Goal: Transaction & Acquisition: Purchase product/service

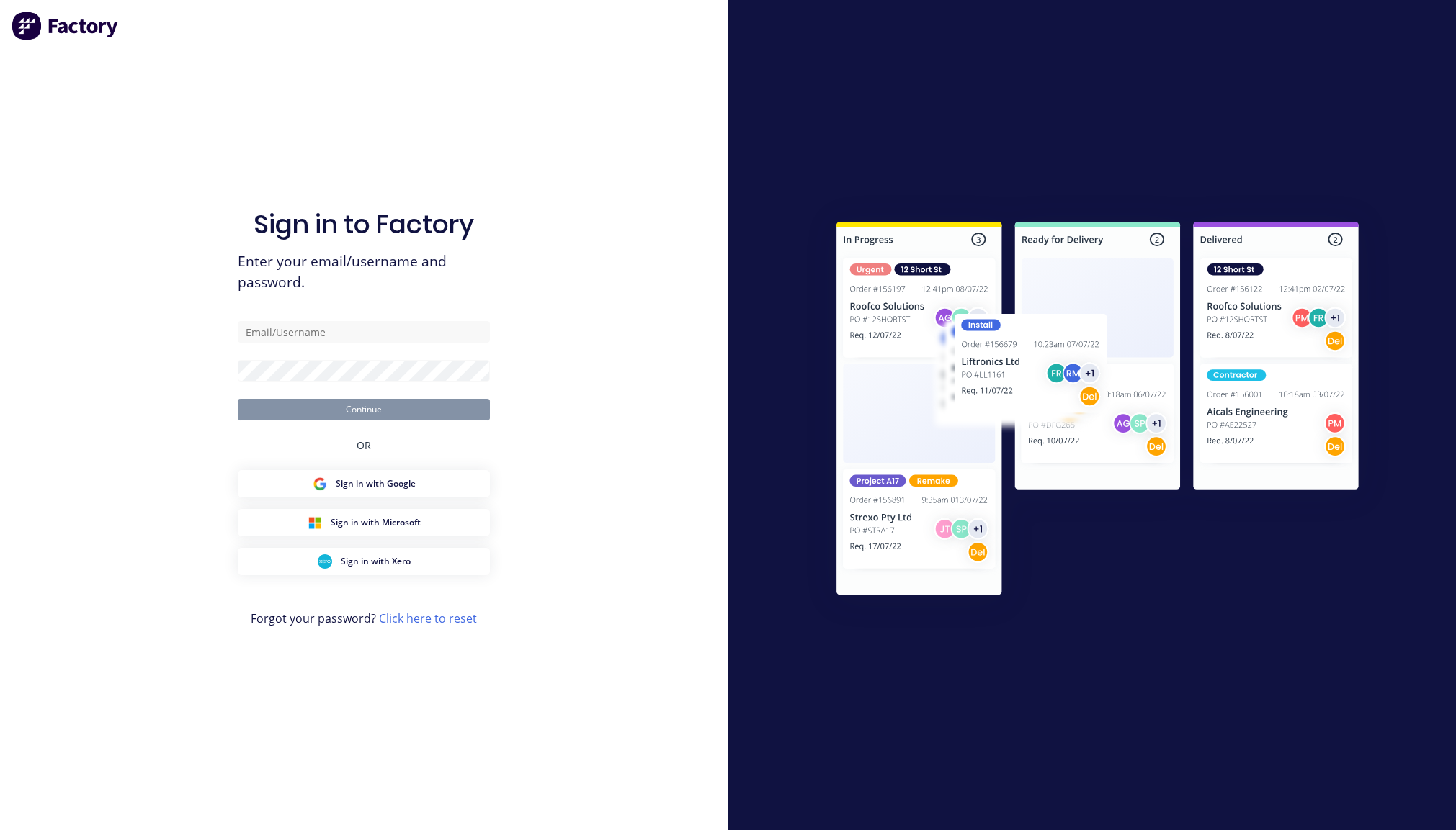
click at [372, 320] on div "Sign in to Factory Enter your email/username and password. Continue OR Sign in …" at bounding box center [364, 429] width 252 height 778
click at [376, 331] on input "text" at bounding box center [364, 332] width 252 height 21
paste input "karmela+default@factory.app"
type input "karmela+default@factory.app"
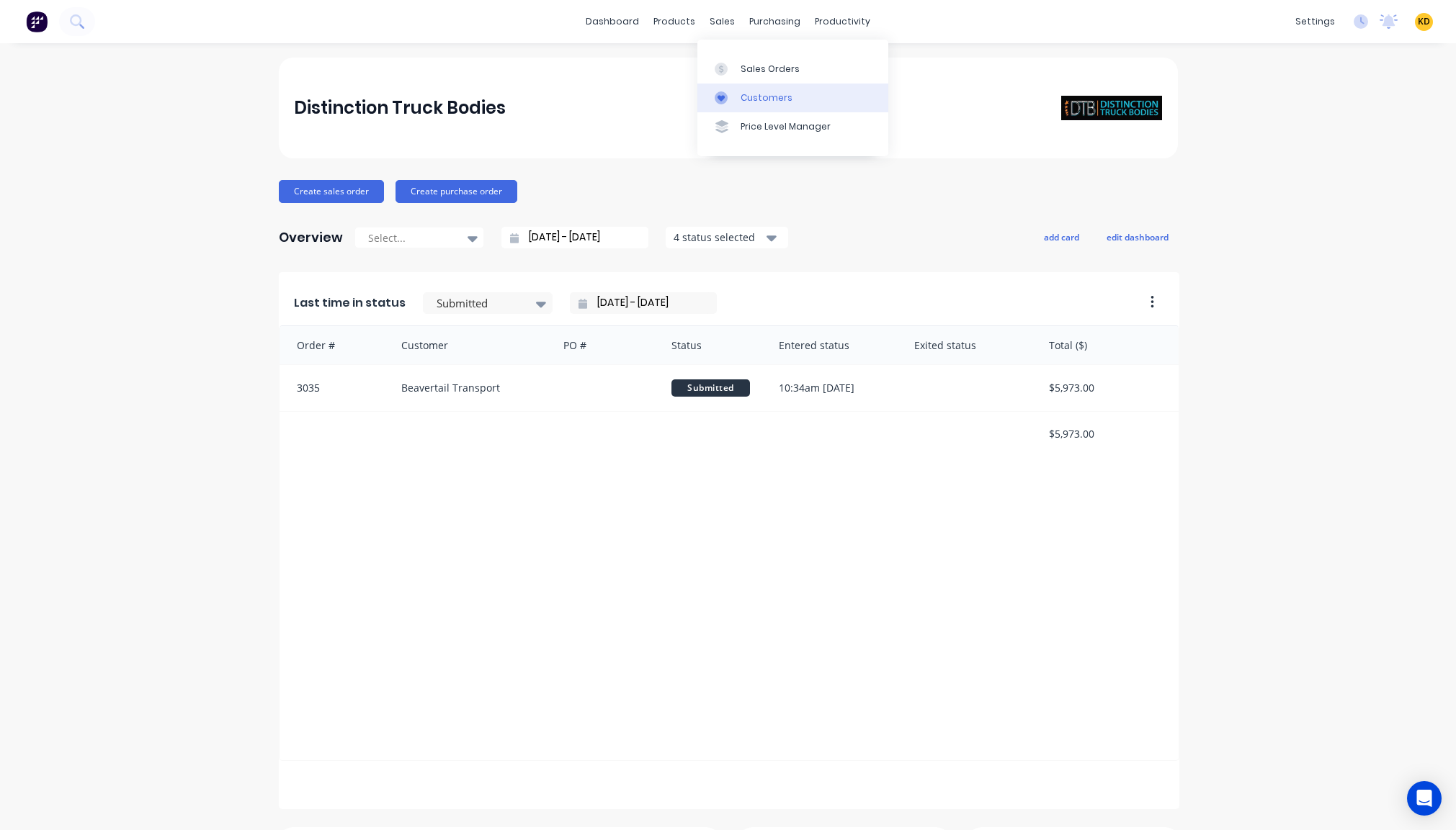
click at [769, 100] on div "Customers" at bounding box center [766, 97] width 52 height 13
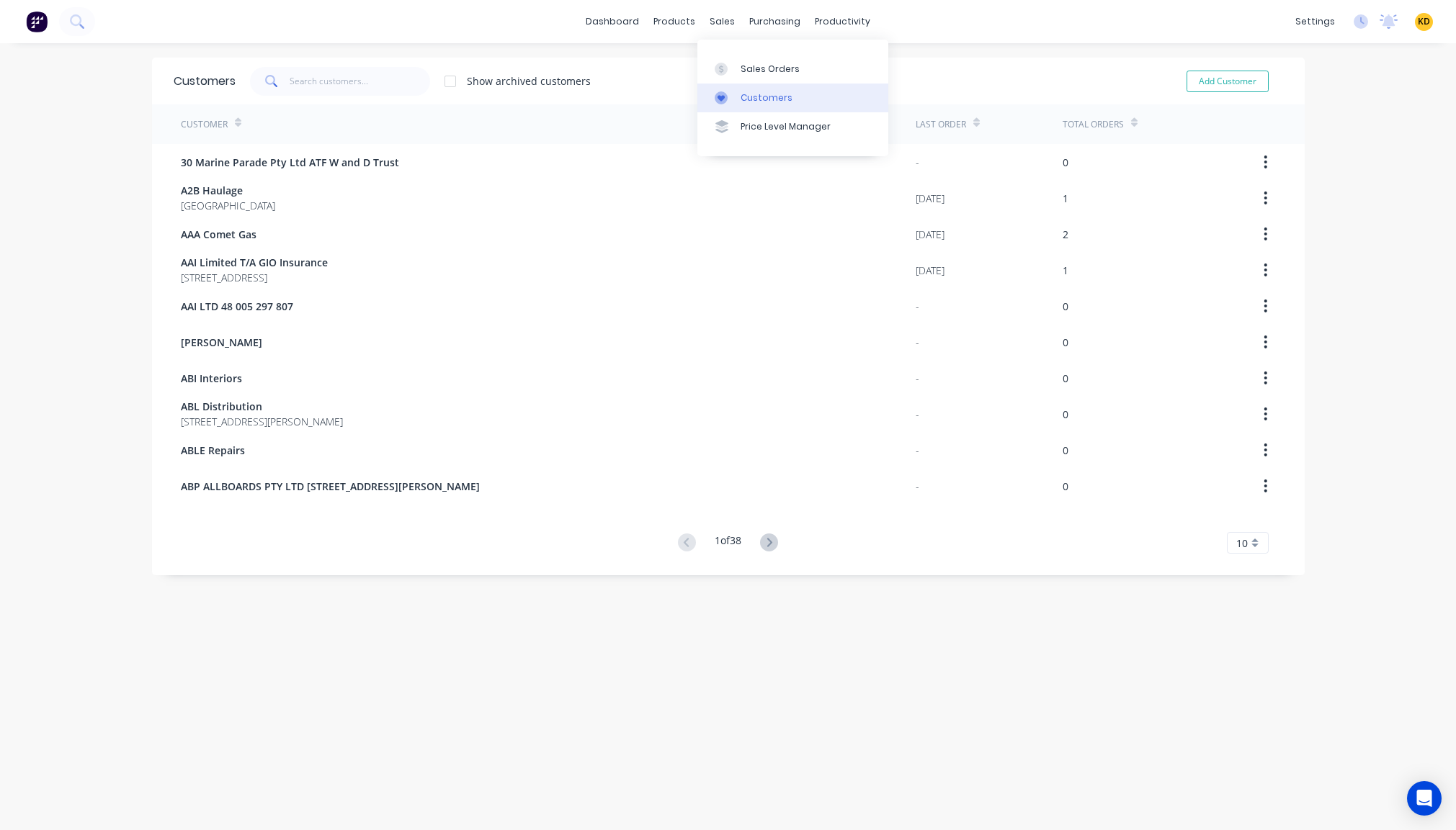
click at [752, 84] on link "Customers" at bounding box center [793, 98] width 191 height 29
click at [759, 69] on div "Sales Orders" at bounding box center [770, 68] width 59 height 13
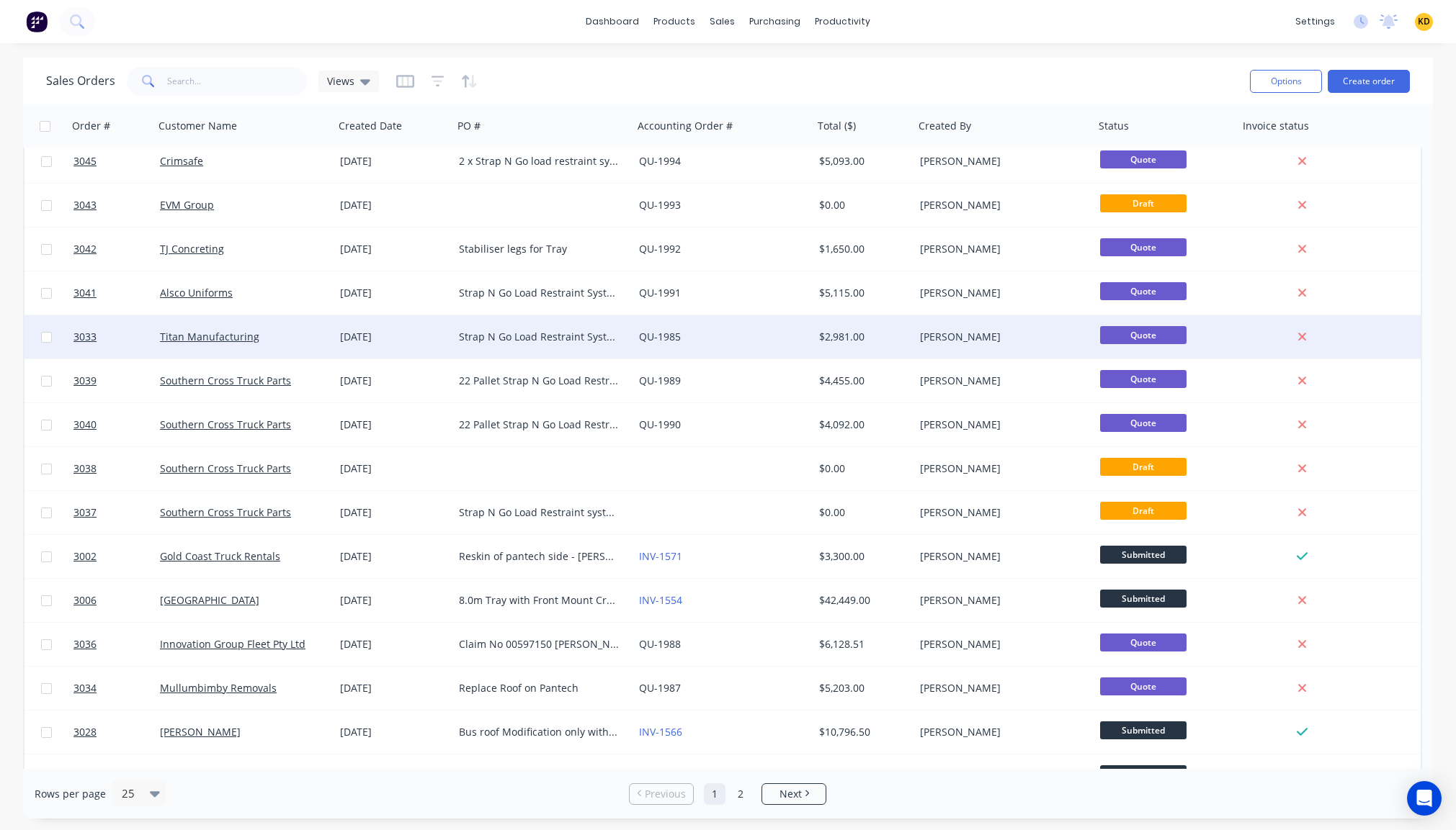
scroll to position [476, 0]
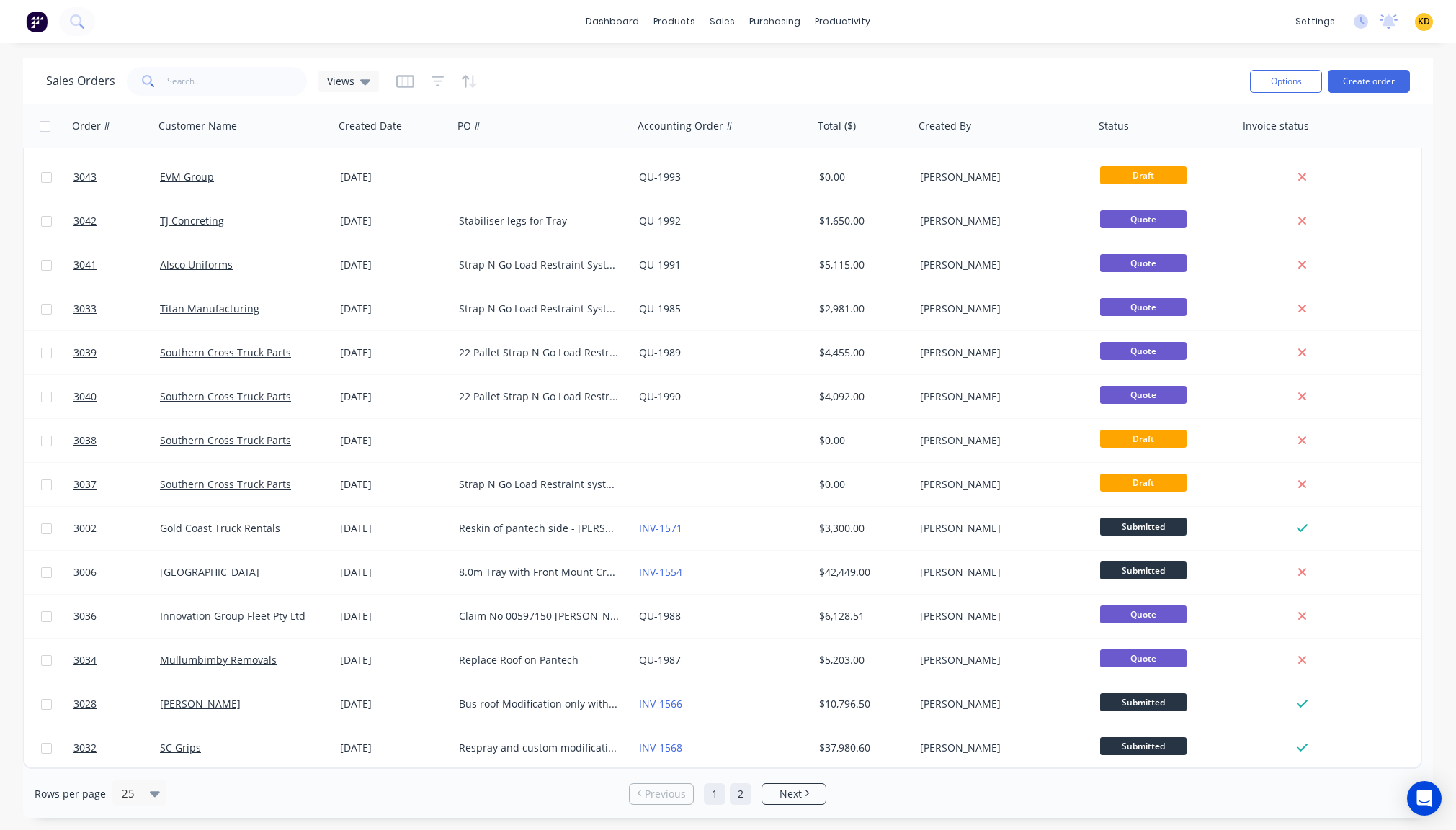
click at [738, 796] on link "2" at bounding box center [741, 794] width 21 height 21
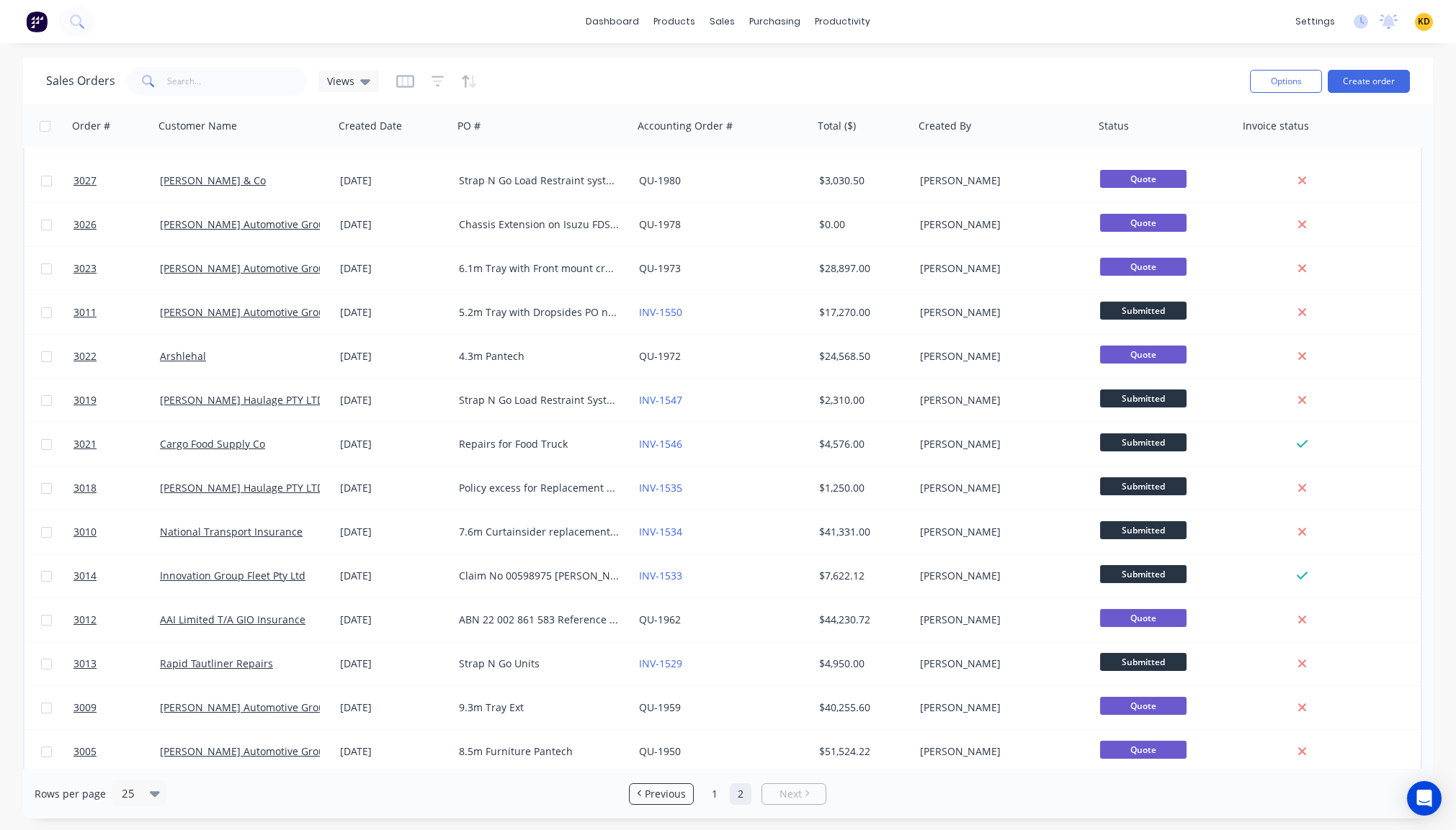
scroll to position [213, 0]
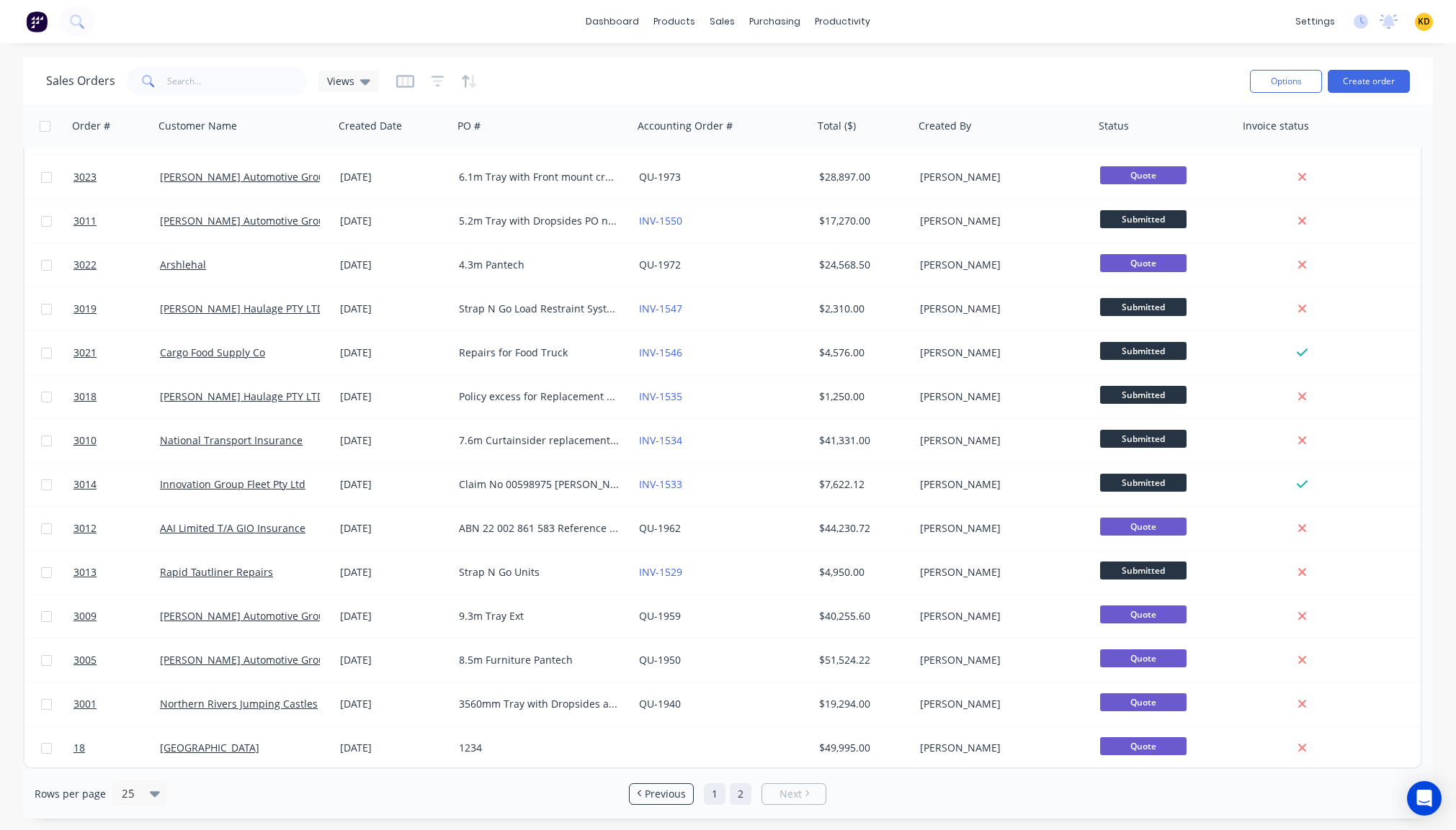
click at [716, 803] on link "1" at bounding box center [714, 794] width 21 height 21
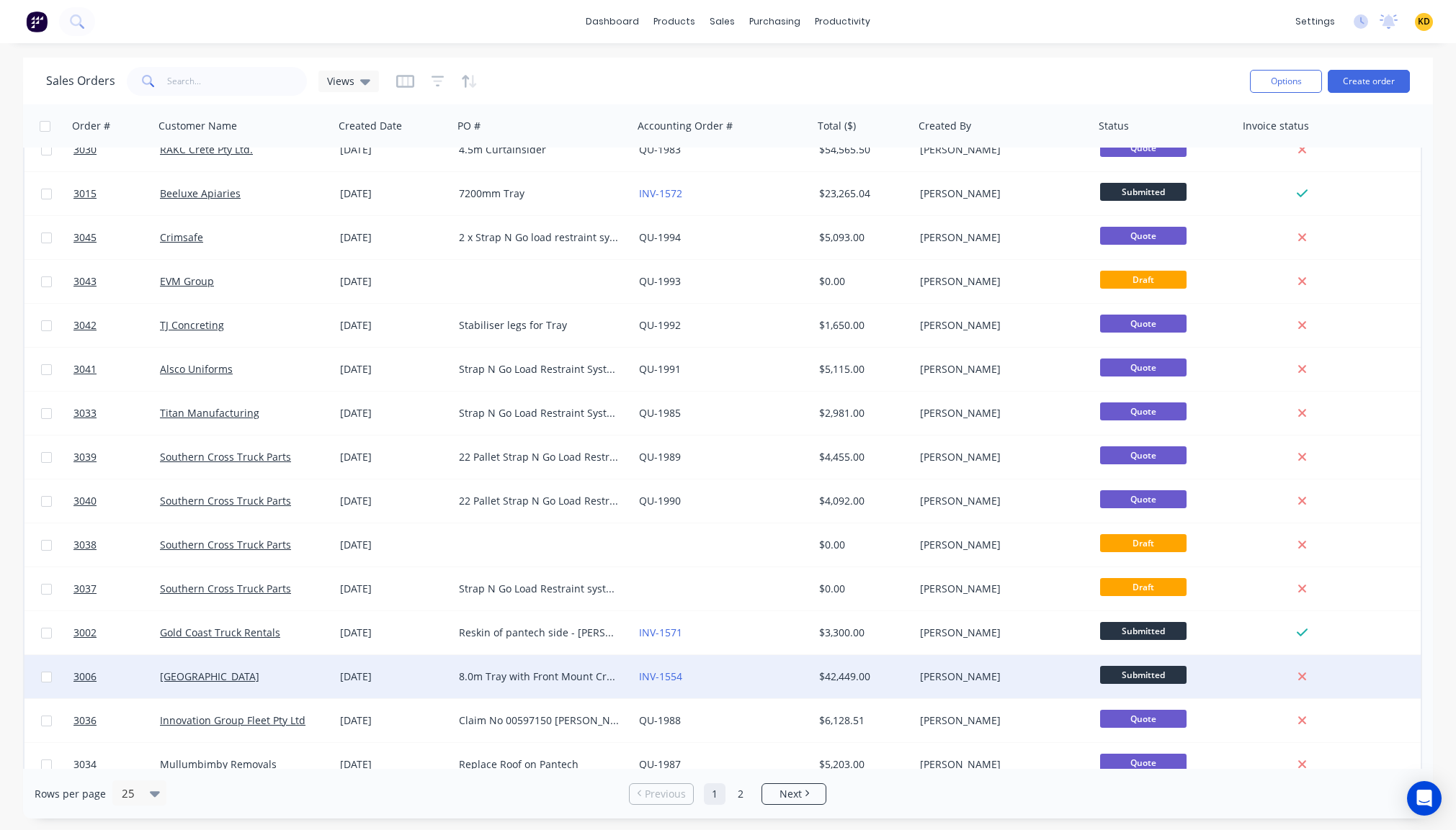
scroll to position [476, 0]
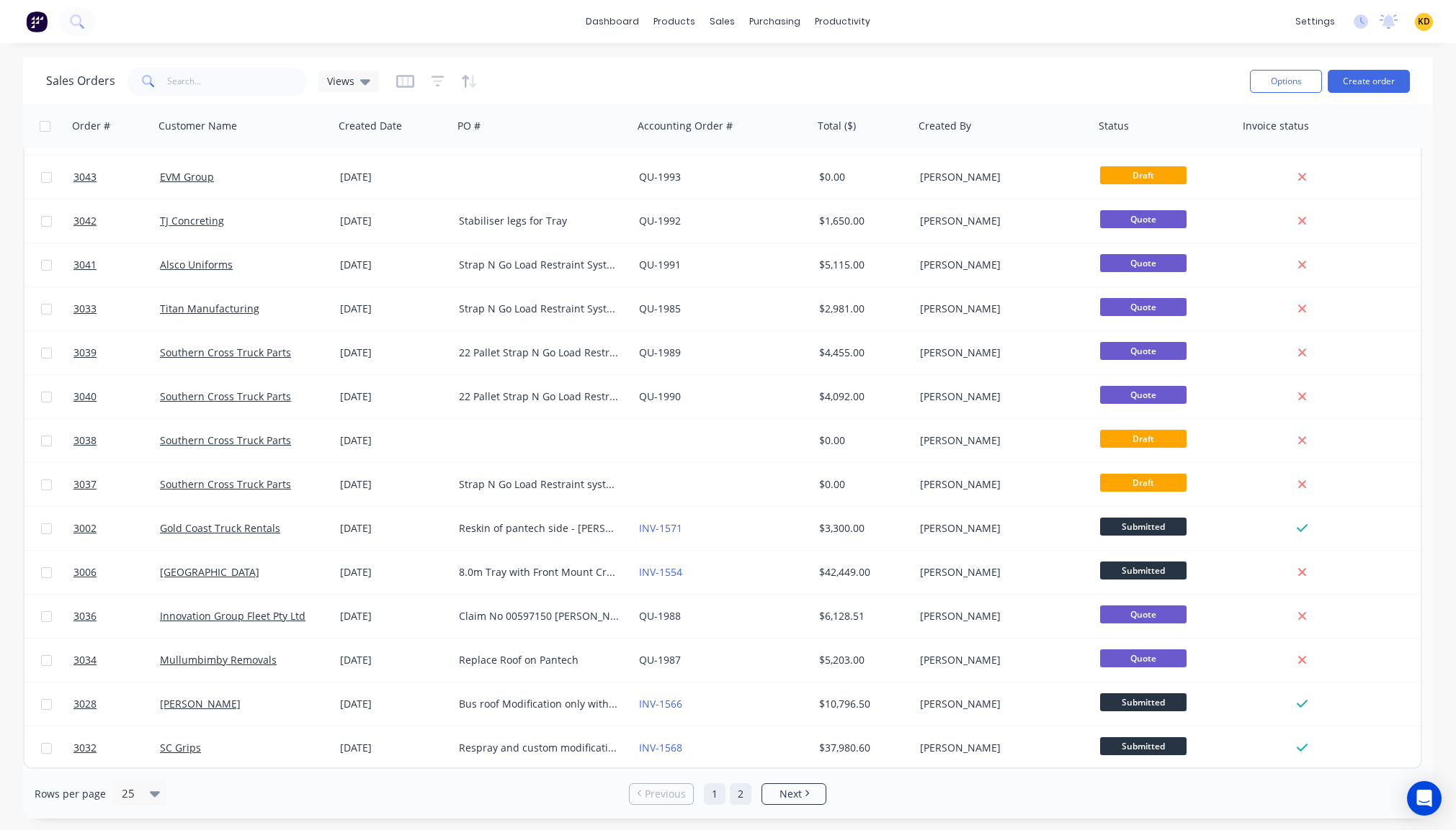
click at [741, 799] on link "2" at bounding box center [741, 794] width 21 height 21
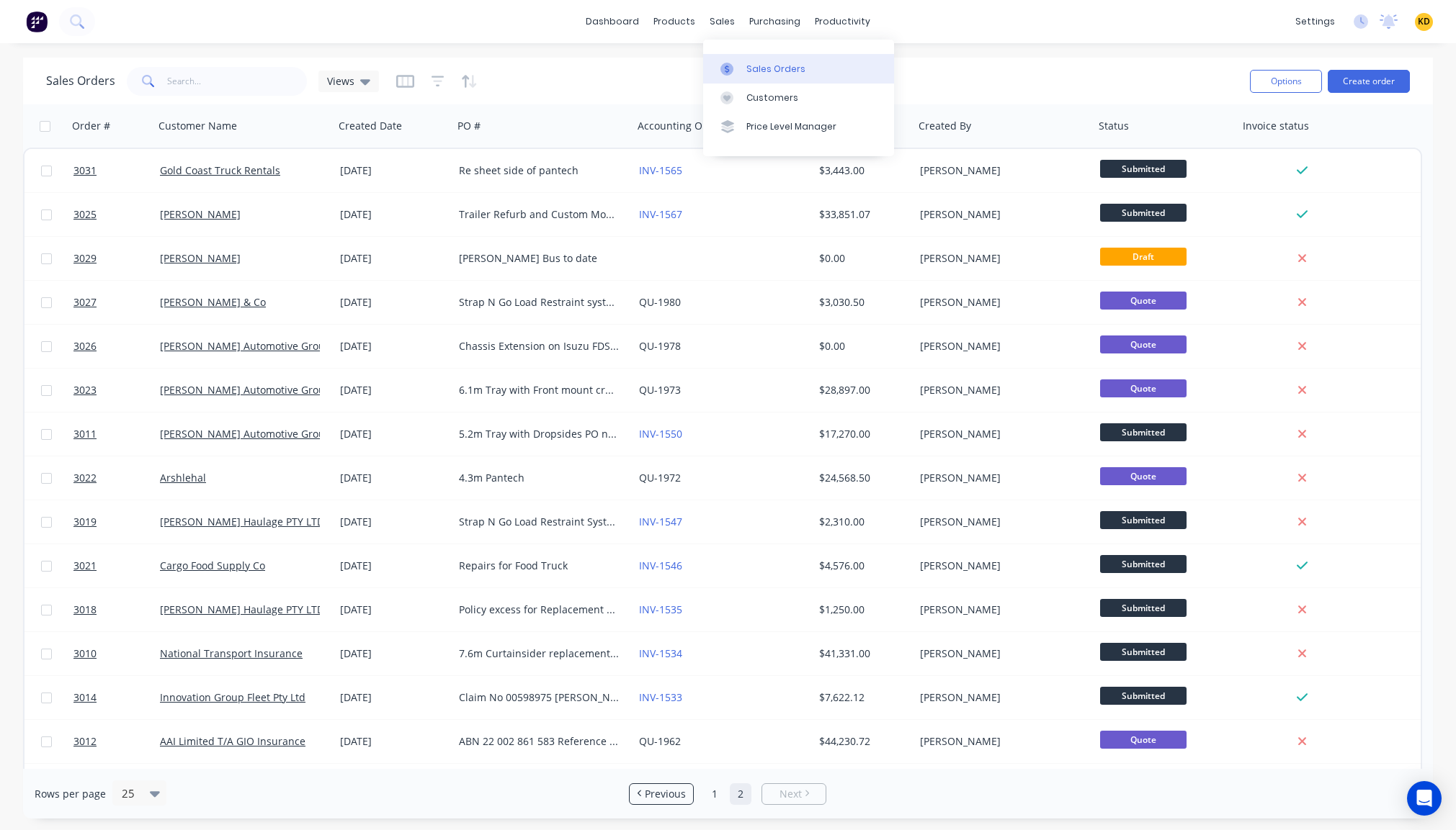
click at [767, 65] on div "Sales Orders" at bounding box center [776, 68] width 59 height 13
click at [760, 98] on div "Customers" at bounding box center [772, 97] width 52 height 13
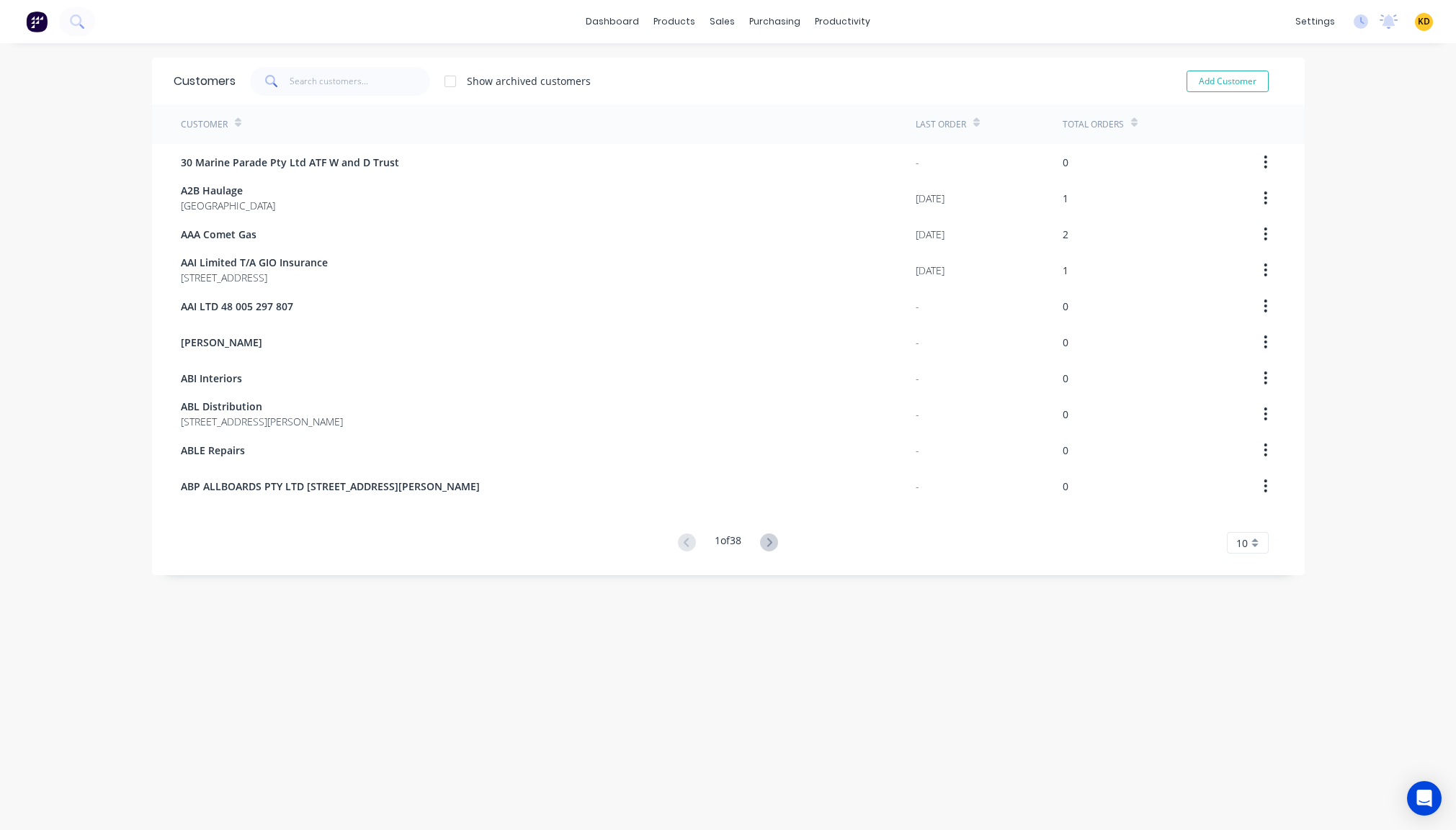
click at [445, 653] on div "Customers Show archived customers Add Customer Customer Last Order Total Orders…" at bounding box center [728, 451] width 1153 height 787
click at [681, 71] on div at bounding box center [672, 68] width 21 height 13
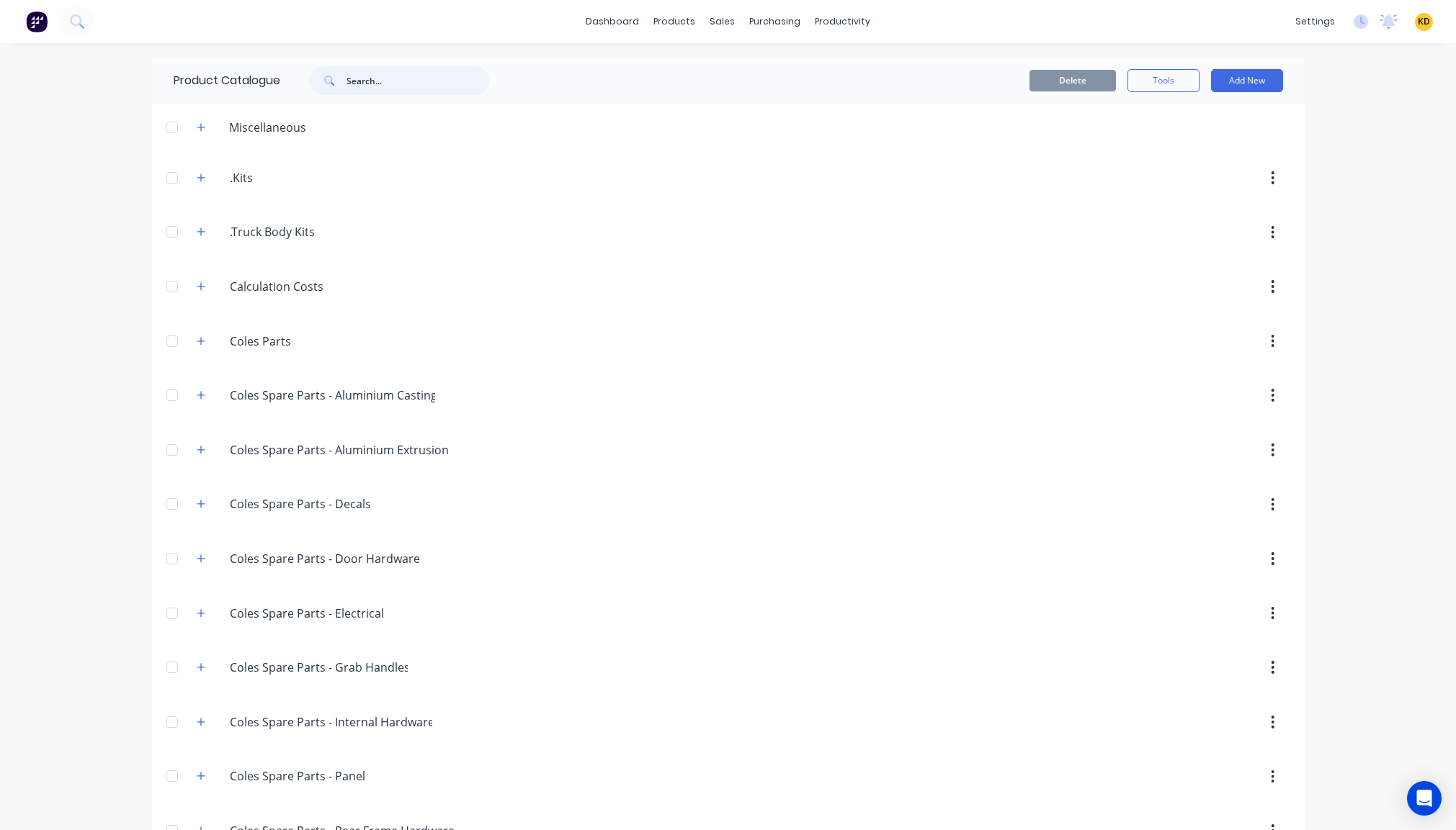
click at [388, 73] on input "text" at bounding box center [418, 81] width 142 height 29
paste input "Curtainsider"
type input "Curtainsider"
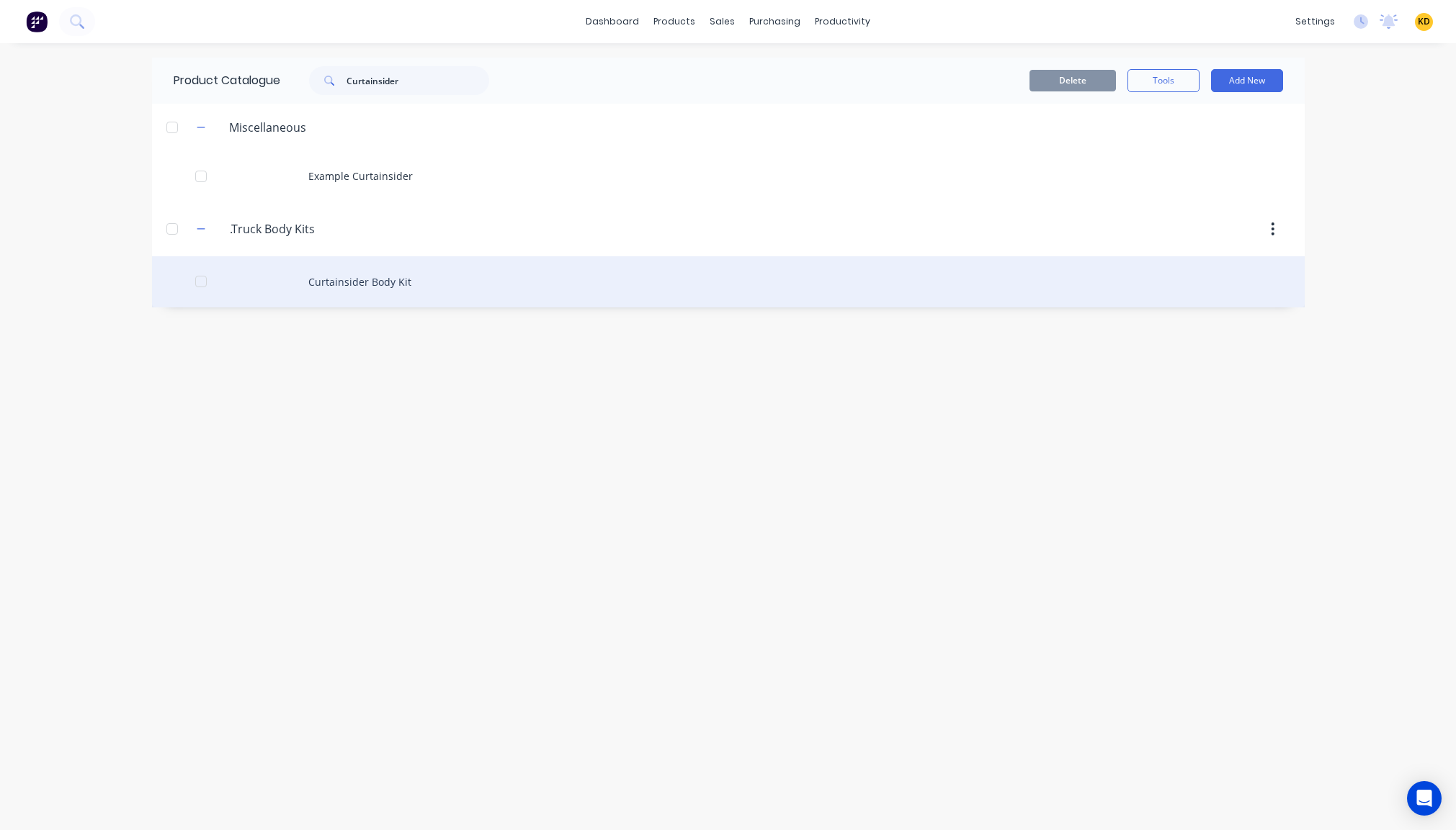
click at [404, 280] on div "Curtainsider Body Kit" at bounding box center [728, 282] width 1153 height 51
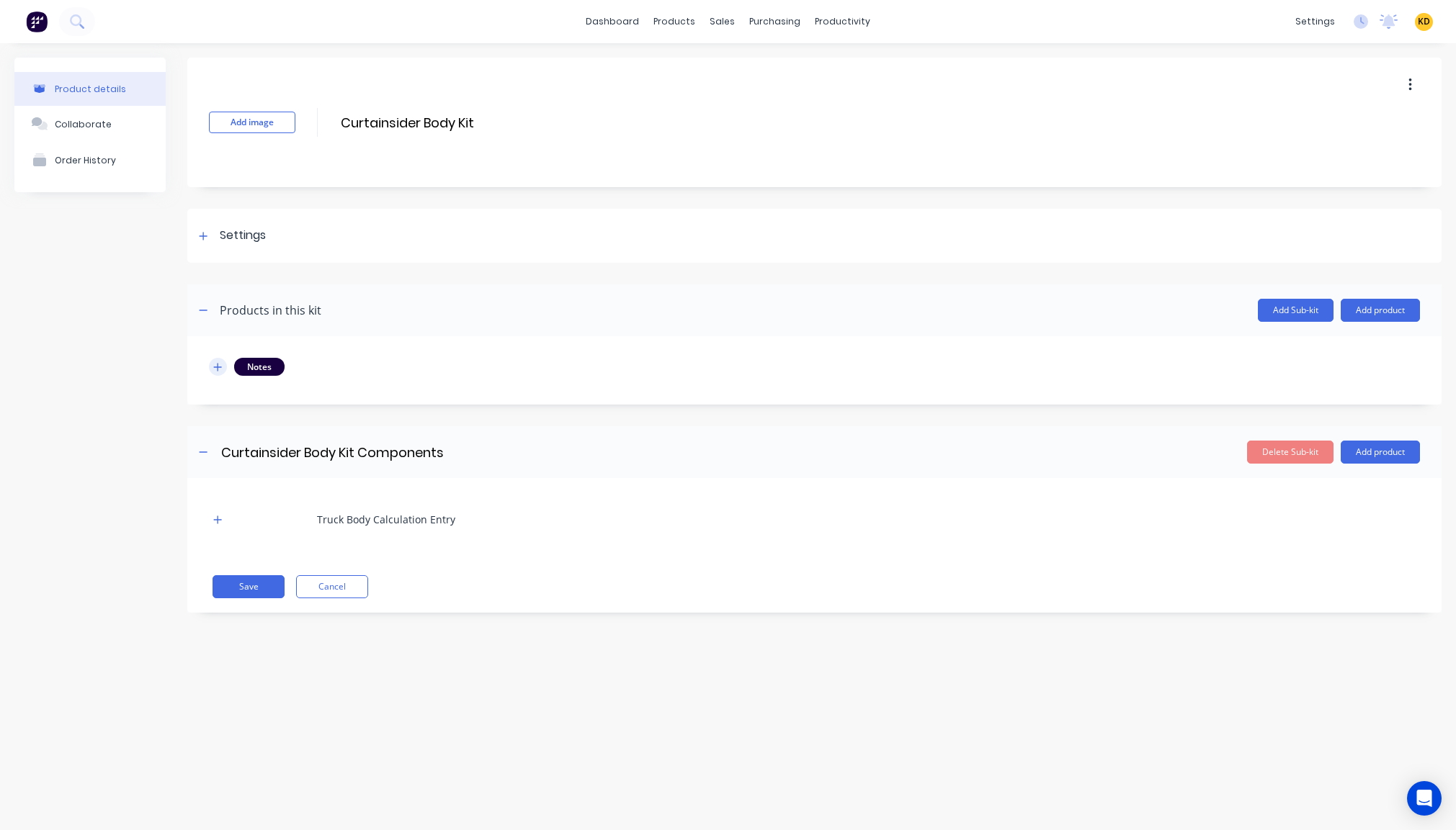
click at [221, 368] on icon "button" at bounding box center [217, 367] width 9 height 10
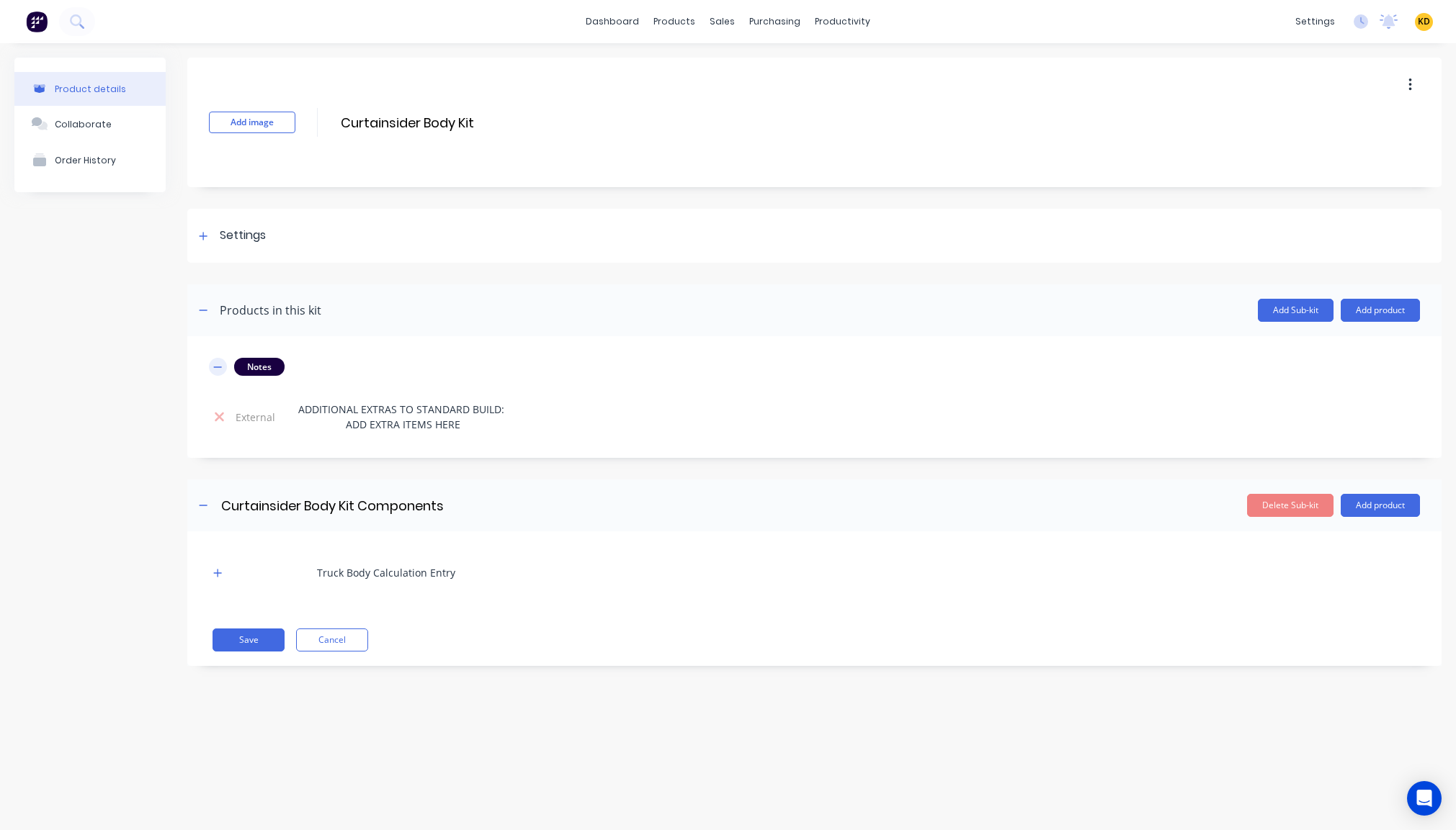
click at [221, 368] on icon "button" at bounding box center [217, 367] width 9 height 10
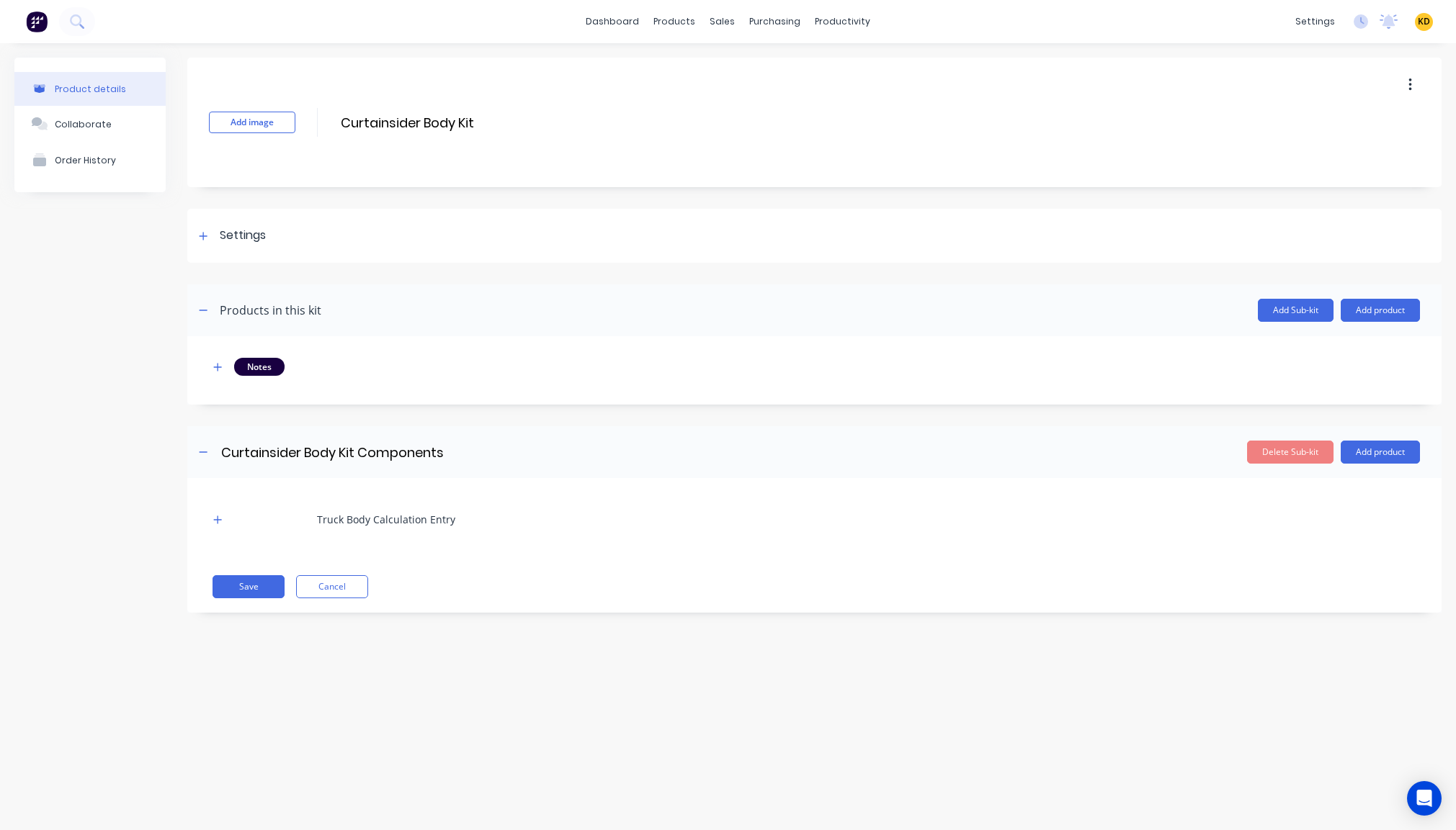
click at [1427, 26] on span "KD" at bounding box center [1424, 21] width 13 height 13
click at [1359, 183] on button "Sign out" at bounding box center [1334, 181] width 191 height 29
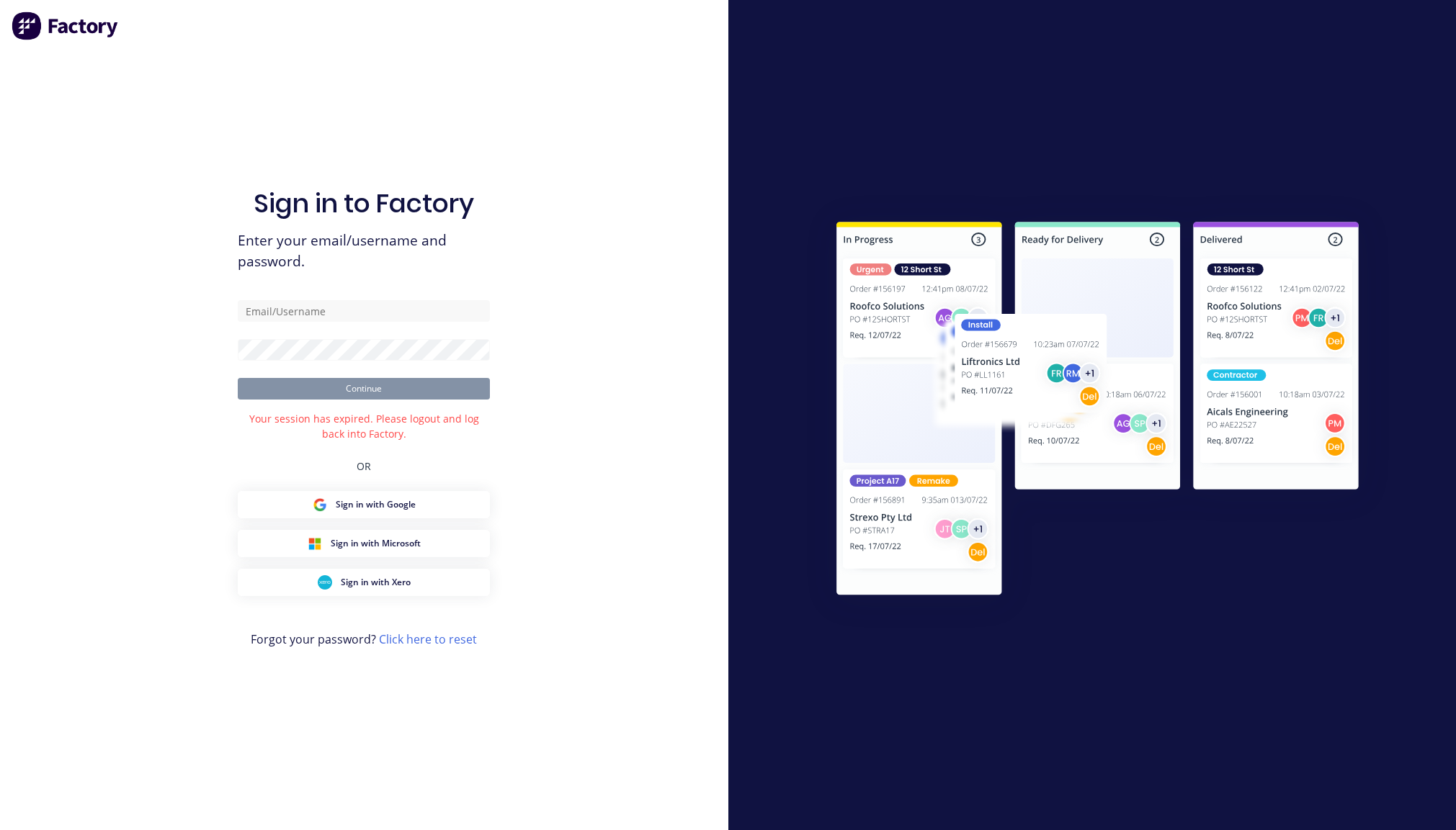
click at [645, 146] on div "Sign in to Factory Enter your email/username and password. Continue Your sessio…" at bounding box center [364, 415] width 728 height 830
click at [355, 313] on input "text" at bounding box center [364, 311] width 252 height 21
type input "[EMAIL_ADDRESS][DOMAIN_NAME]"
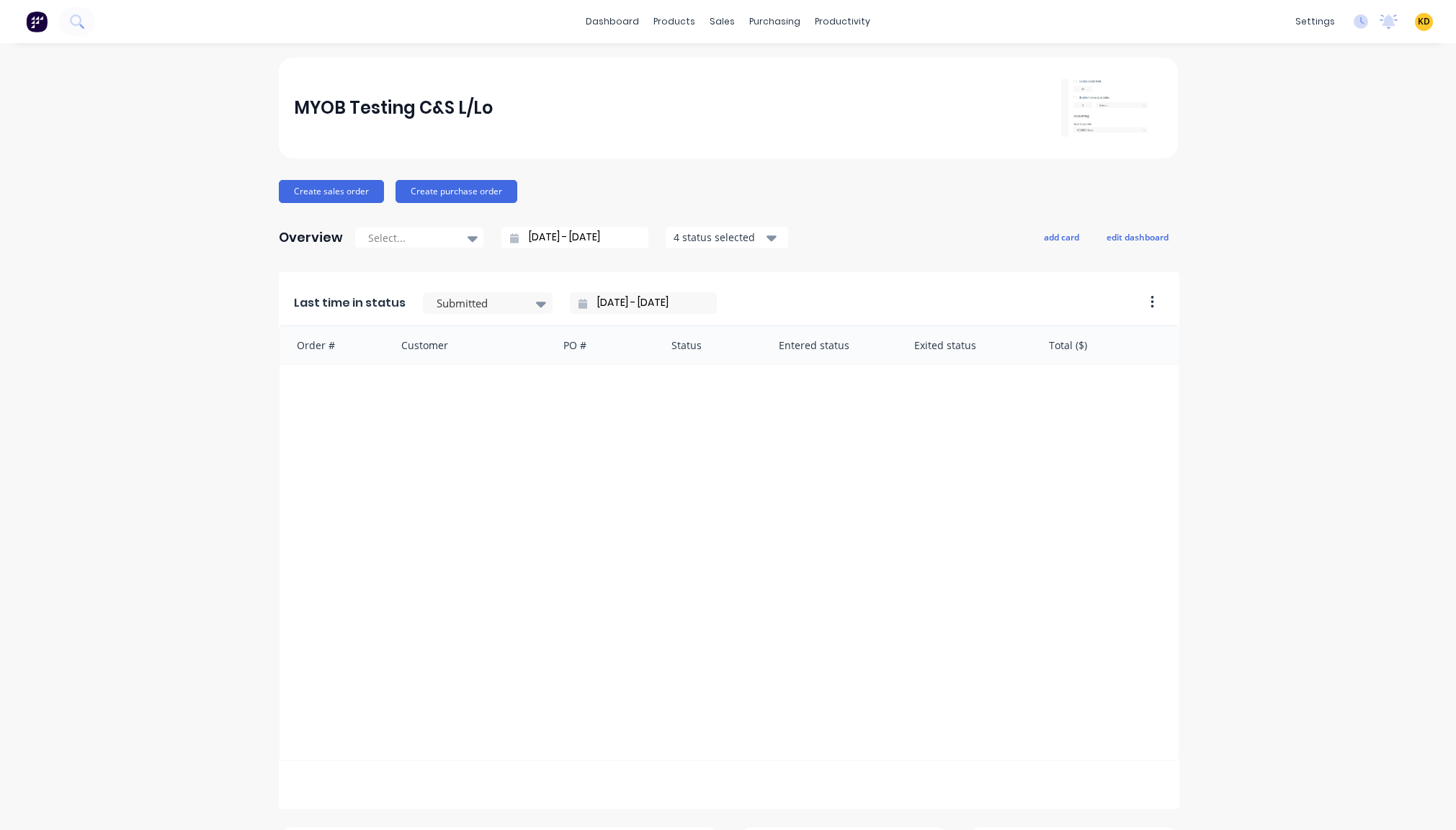
click at [1297, 184] on div "MYOB Testing C&S L/Lo Create sales order Create purchase order Overview Select.…" at bounding box center [728, 619] width 1456 height 1122
click at [764, 92] on div "Customers" at bounding box center [766, 97] width 52 height 13
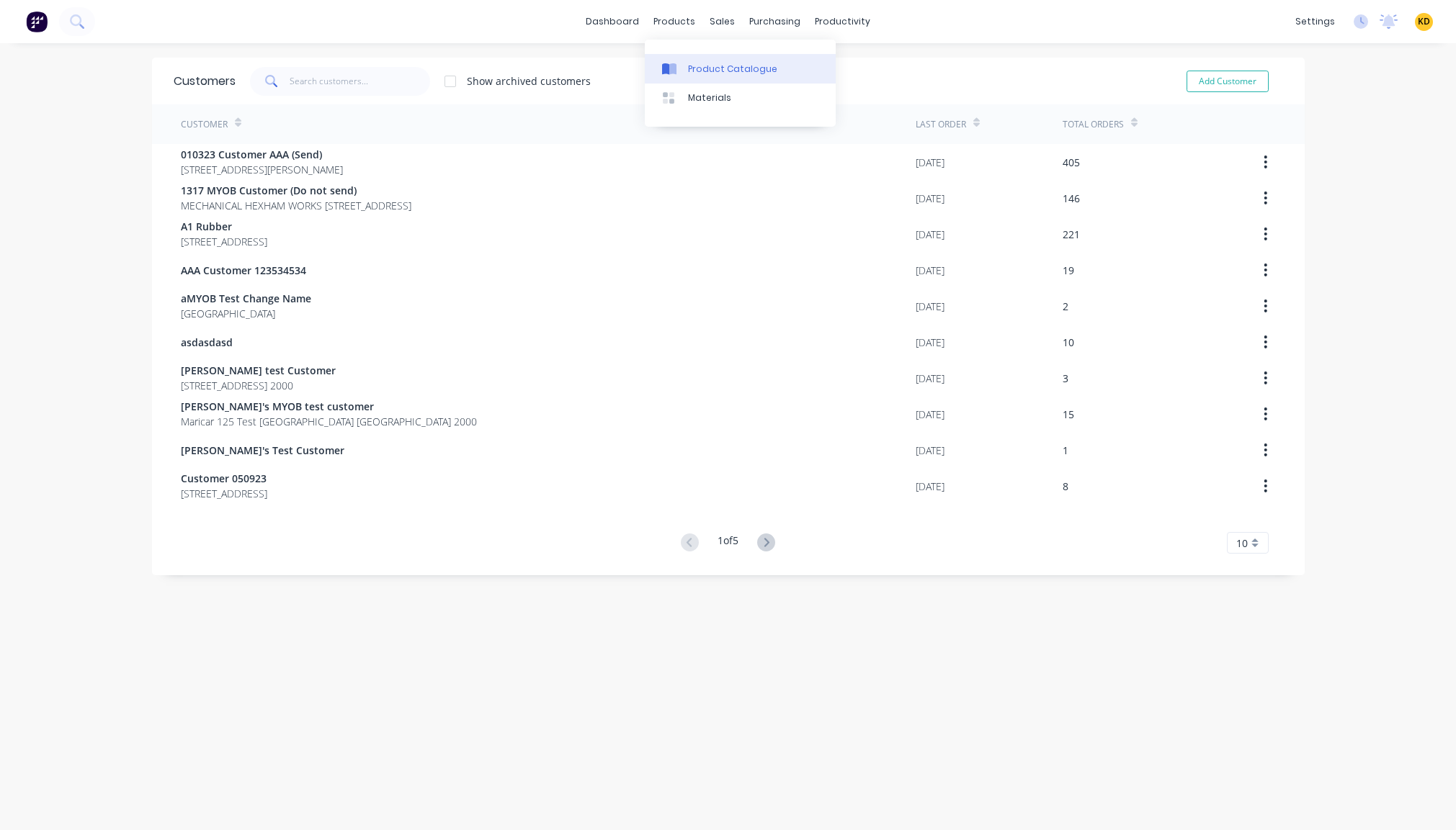
click at [692, 71] on div "Product Catalogue" at bounding box center [733, 68] width 90 height 13
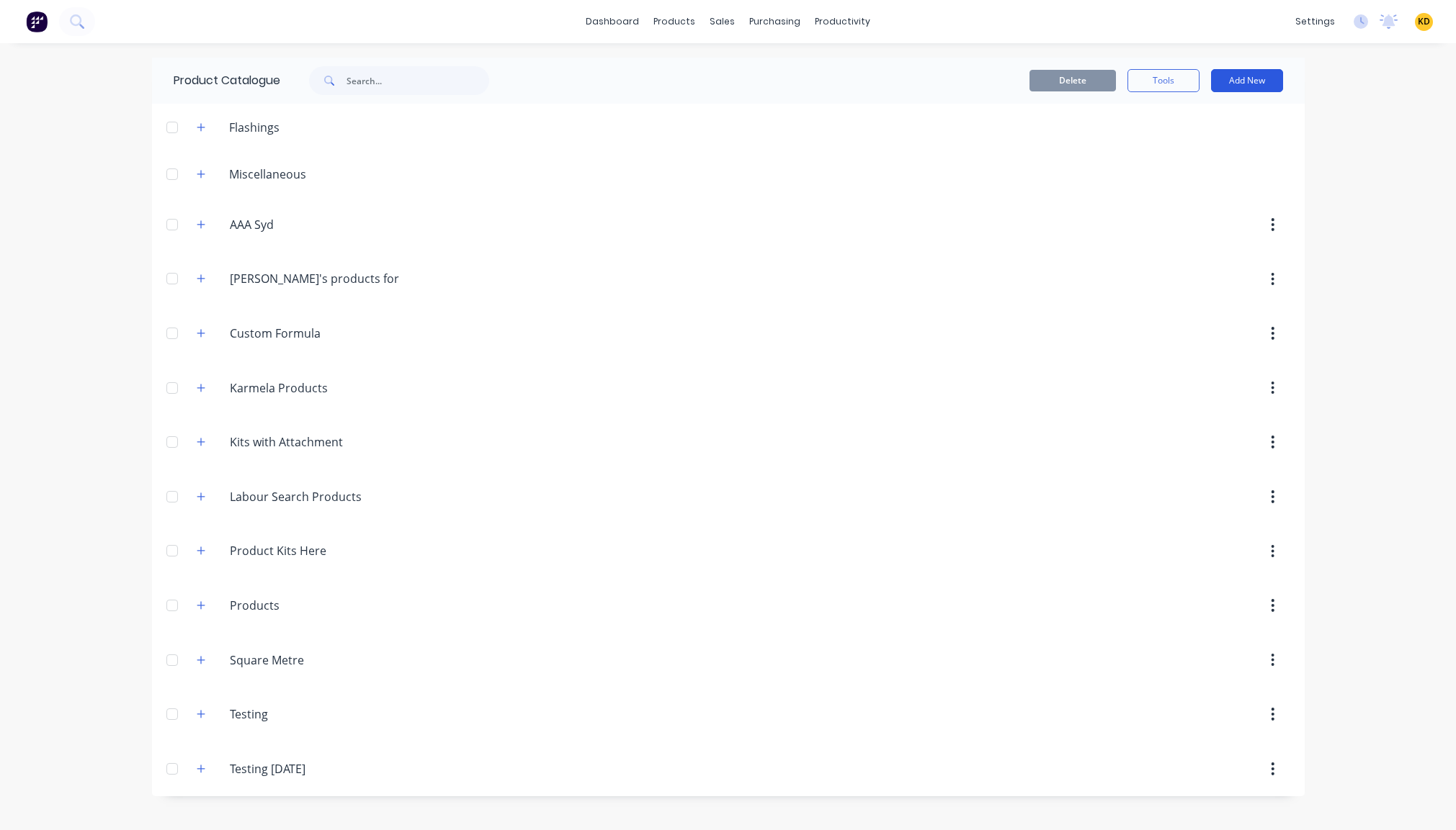
click at [1239, 76] on button "Add New" at bounding box center [1247, 81] width 72 height 23
click at [1234, 197] on div "Product Kit" at bounding box center [1214, 204] width 111 height 20
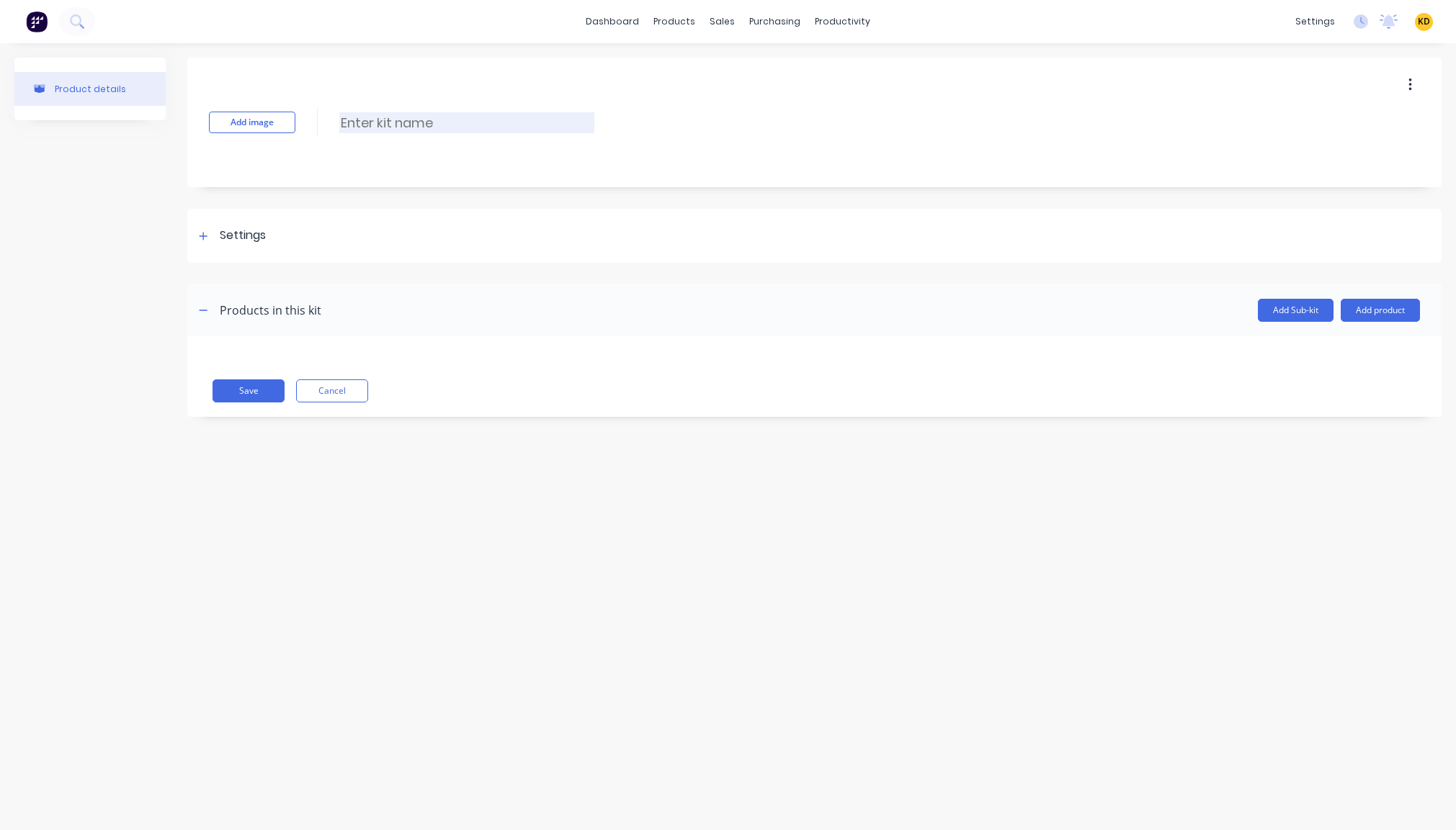
click at [433, 115] on input at bounding box center [467, 122] width 255 height 20
type input "Product Kit Notes"
click at [1384, 315] on button "Add product" at bounding box center [1380, 311] width 79 height 23
click at [1351, 406] on div "Notes (Internal)" at bounding box center [1352, 404] width 111 height 20
click at [223, 367] on button "button" at bounding box center [217, 366] width 18 height 18
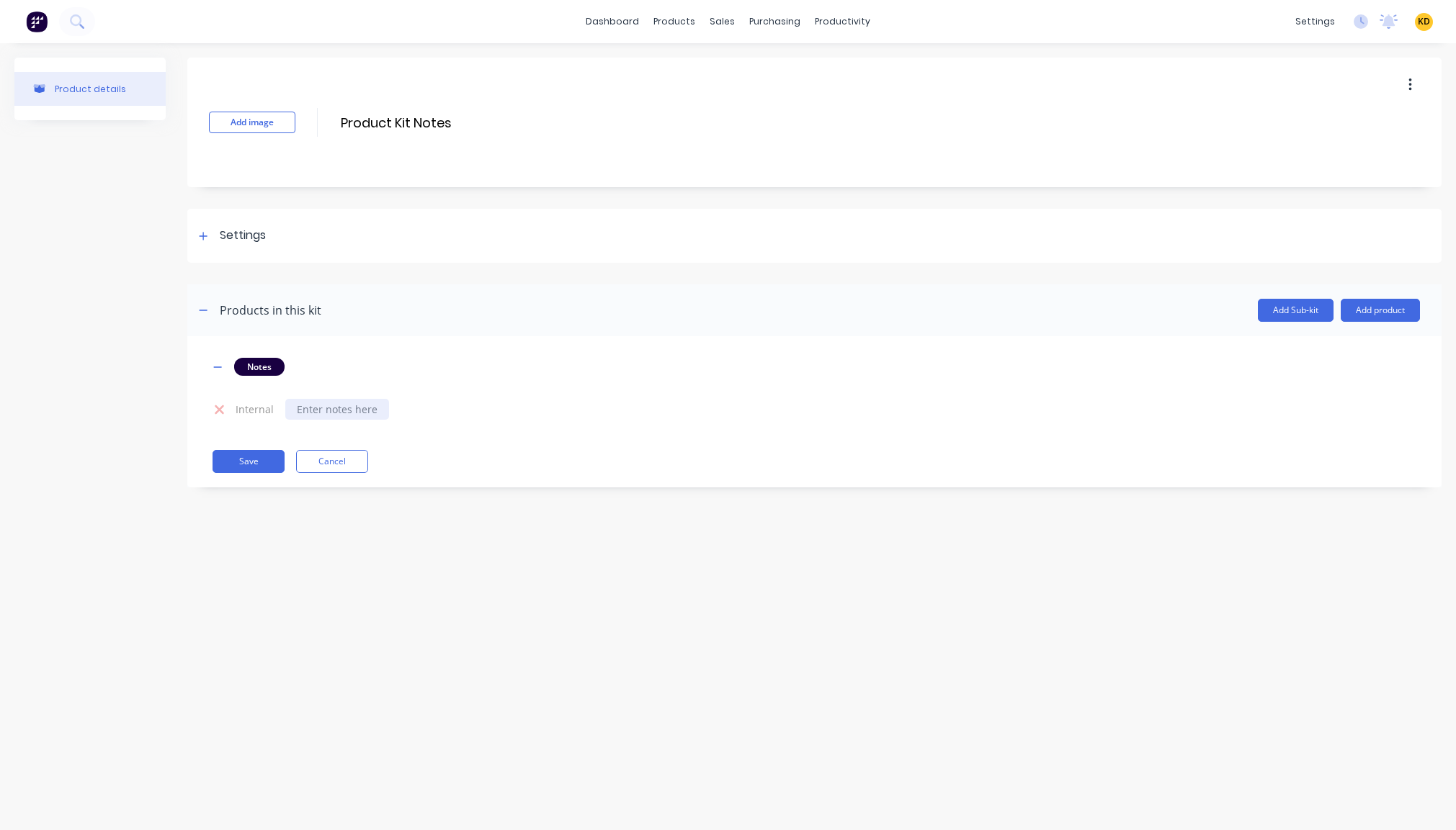
click at [306, 413] on div at bounding box center [337, 409] width 103 height 20
click at [325, 546] on div "Product details Add image Product Kit Notes Product Kit Notes Enter kit name Se…" at bounding box center [728, 422] width 1456 height 758
click at [424, 106] on div "Add image Product Kit Notes Product Kit Notes Enter kit name" at bounding box center [814, 122] width 1254 height 130
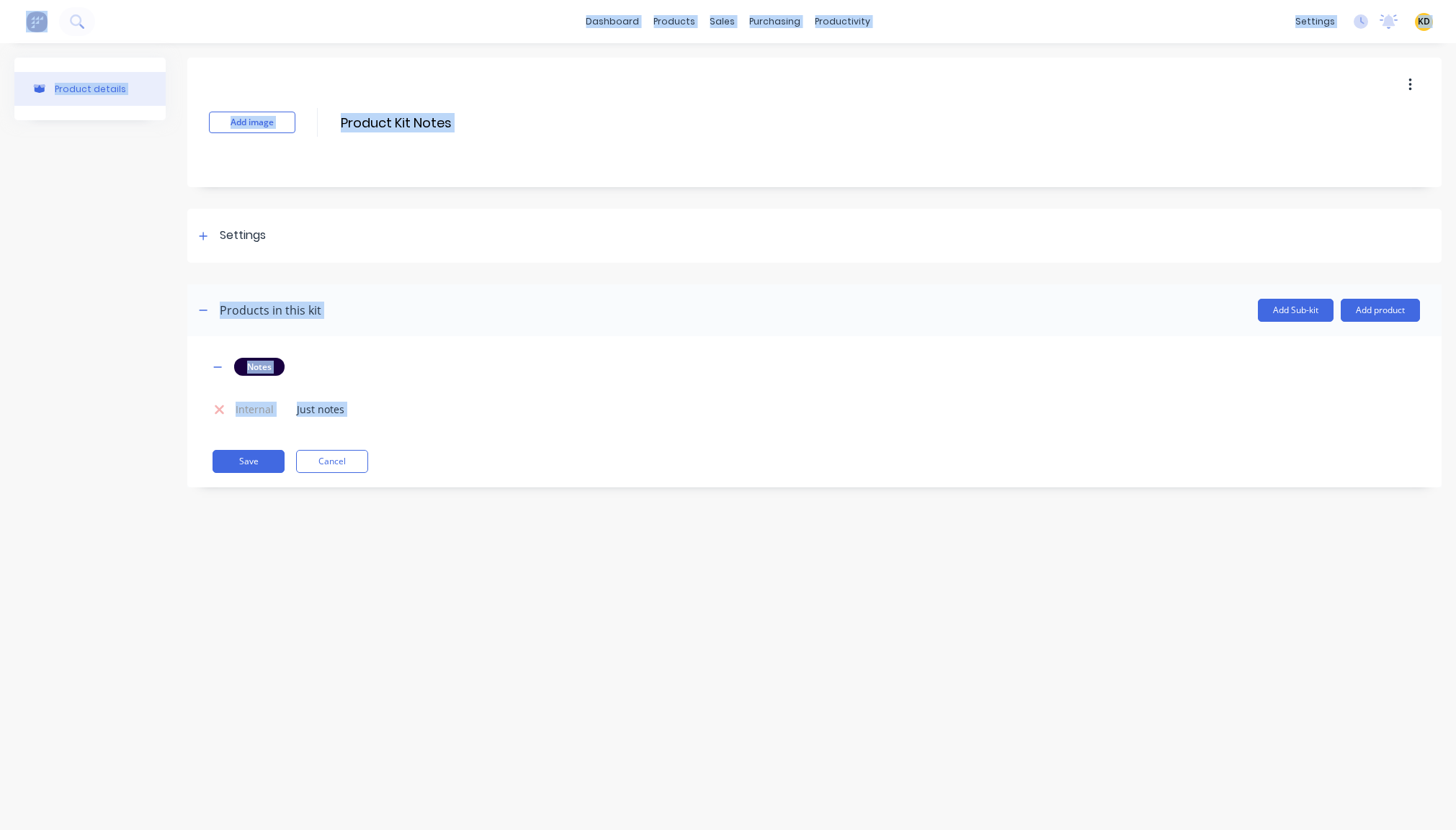
click at [421, 131] on input "Product Kit Notes" at bounding box center [467, 122] width 255 height 20
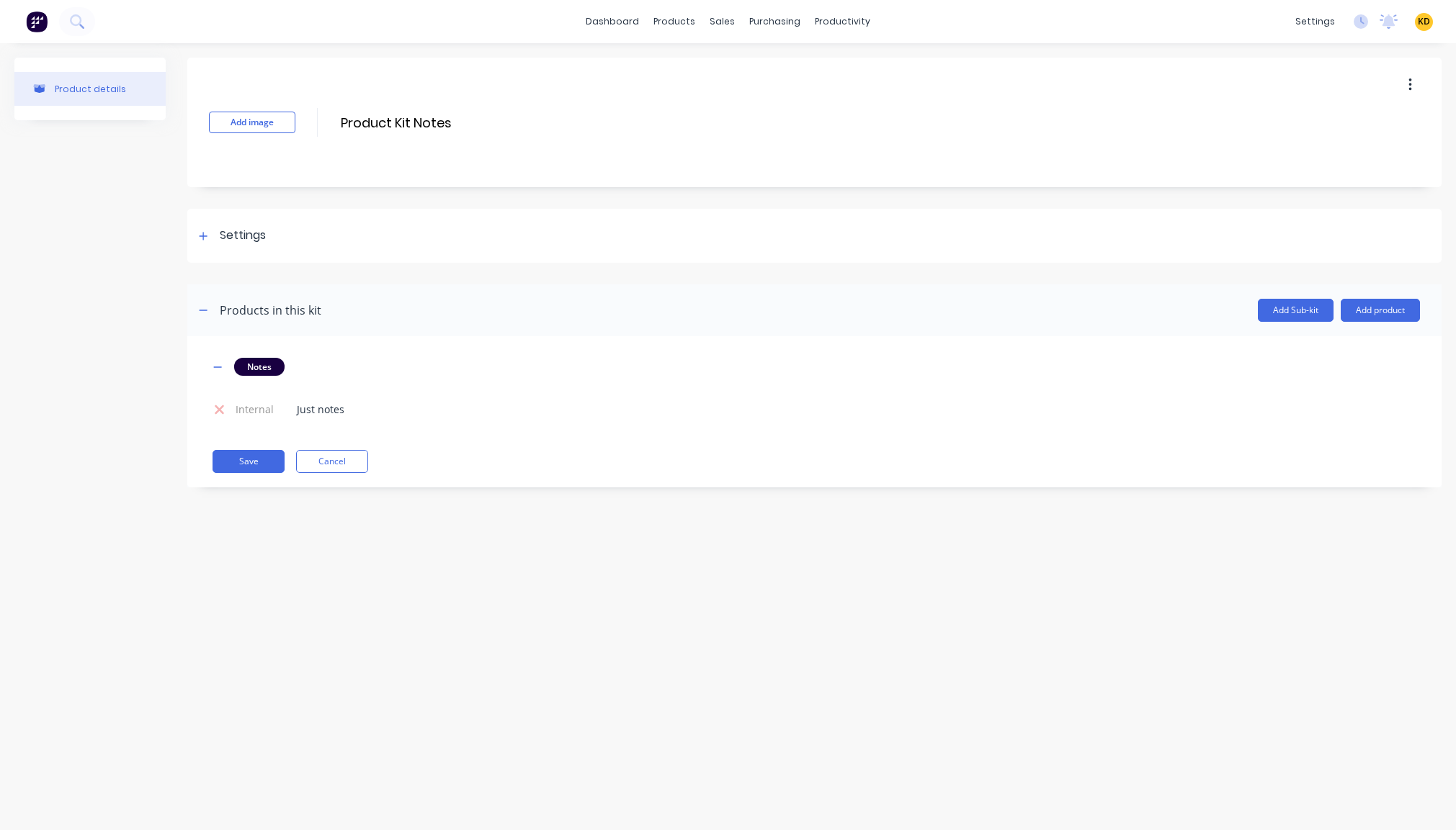
click at [383, 625] on div "Product details Add image Product Kit Notes Product Kit Notes Enter kit name Se…" at bounding box center [728, 422] width 1456 height 758
click at [242, 468] on button "Save" at bounding box center [249, 462] width 72 height 23
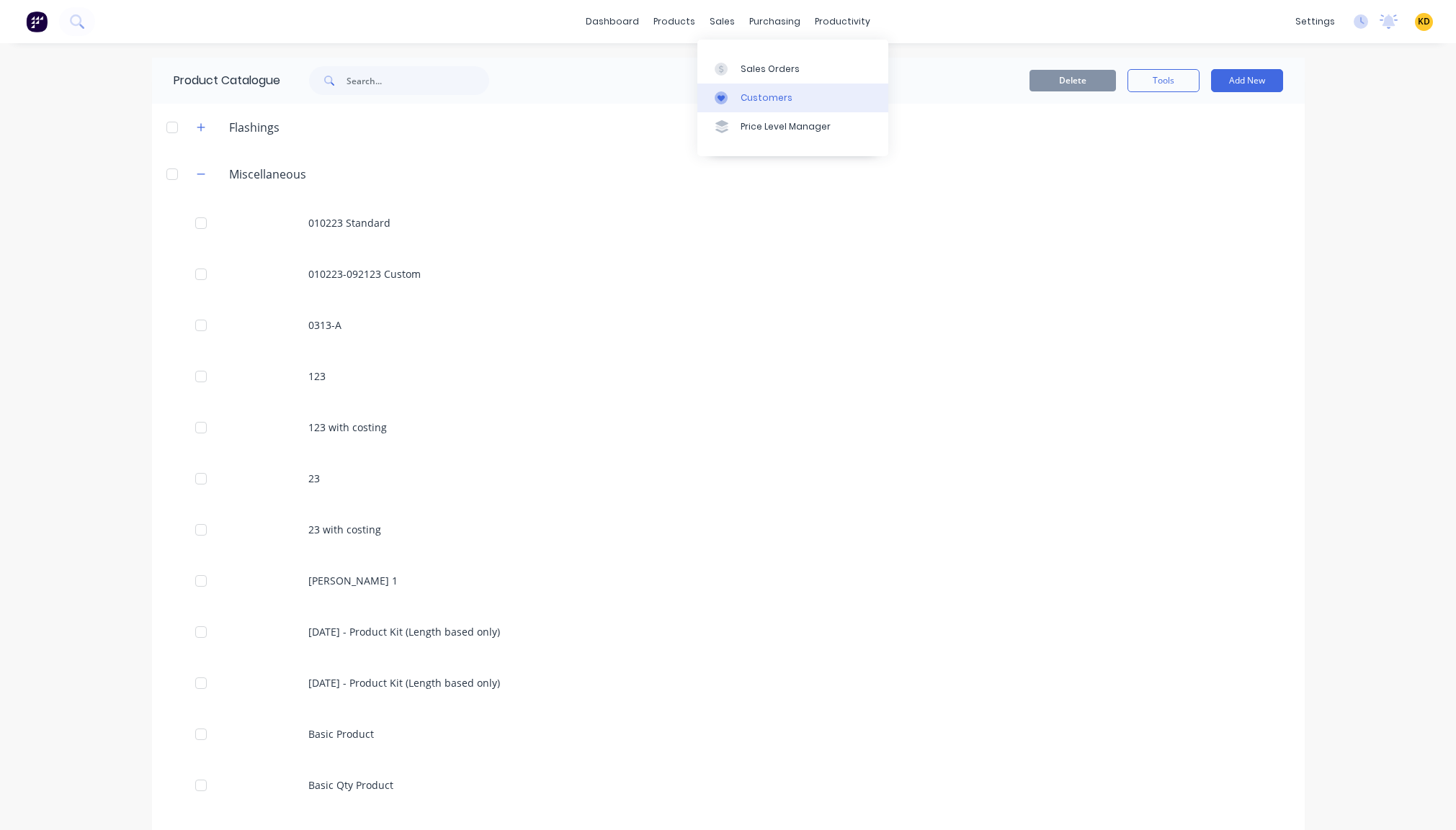
click at [742, 98] on div "Customers" at bounding box center [766, 97] width 52 height 13
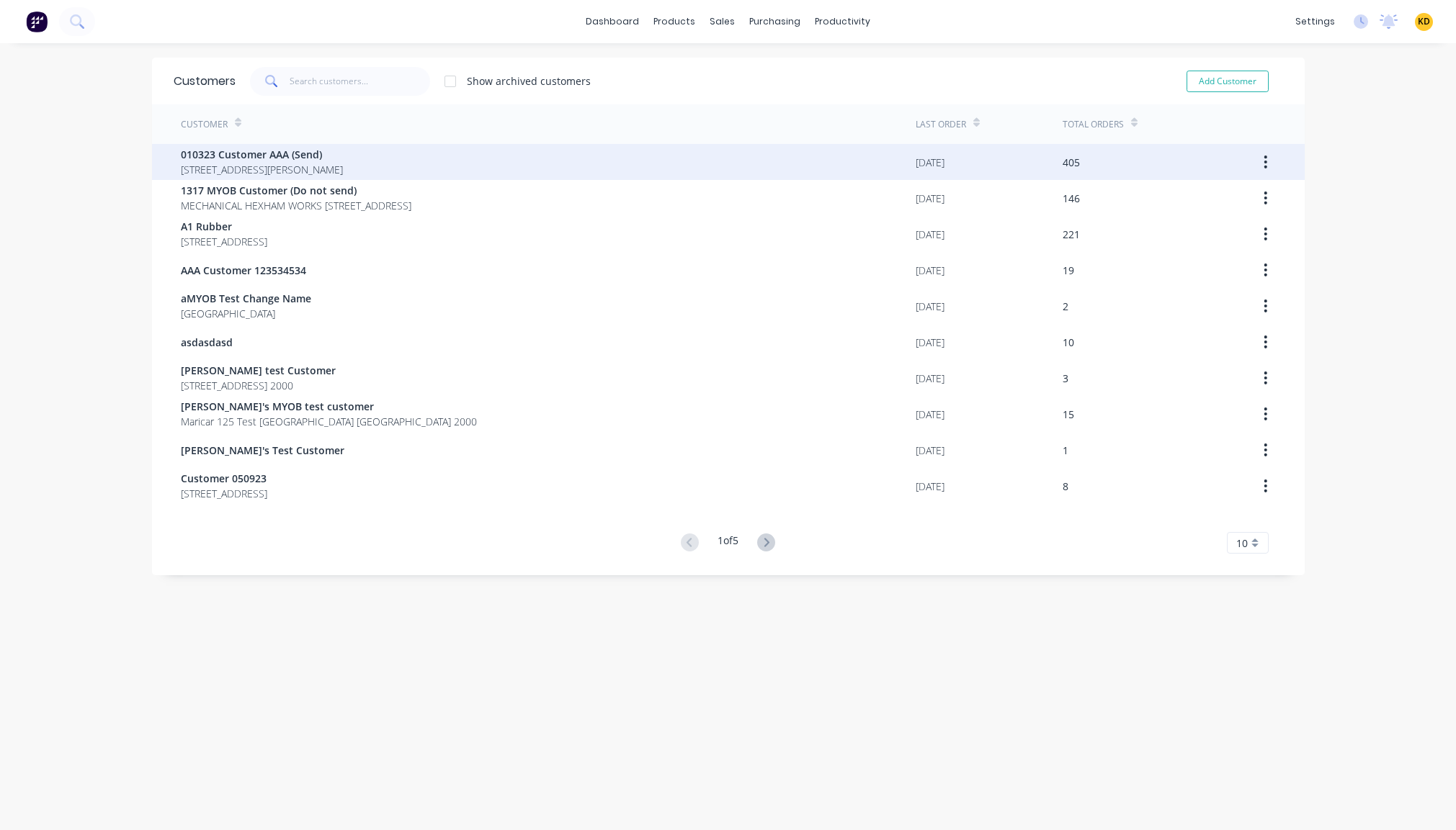
click at [608, 160] on div "010323 Customer AAA (Send) 40 Shirley St Clagirabaqqq Queensland Australia 4210" at bounding box center [549, 162] width 735 height 36
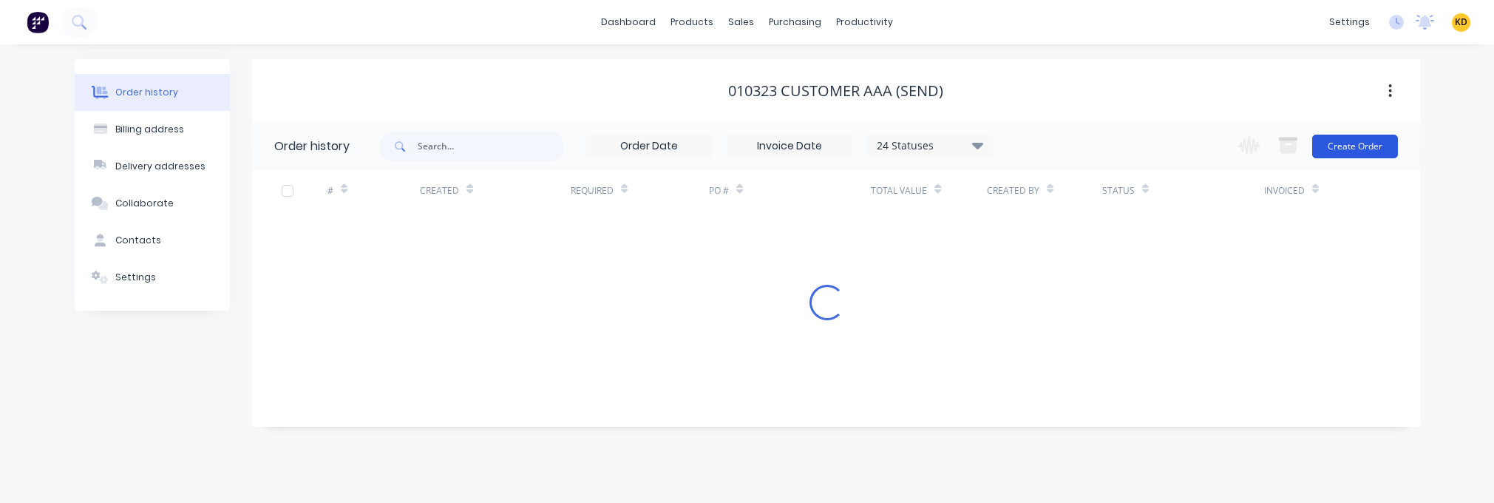
click at [1337, 144] on button "Create Order" at bounding box center [1355, 147] width 86 height 24
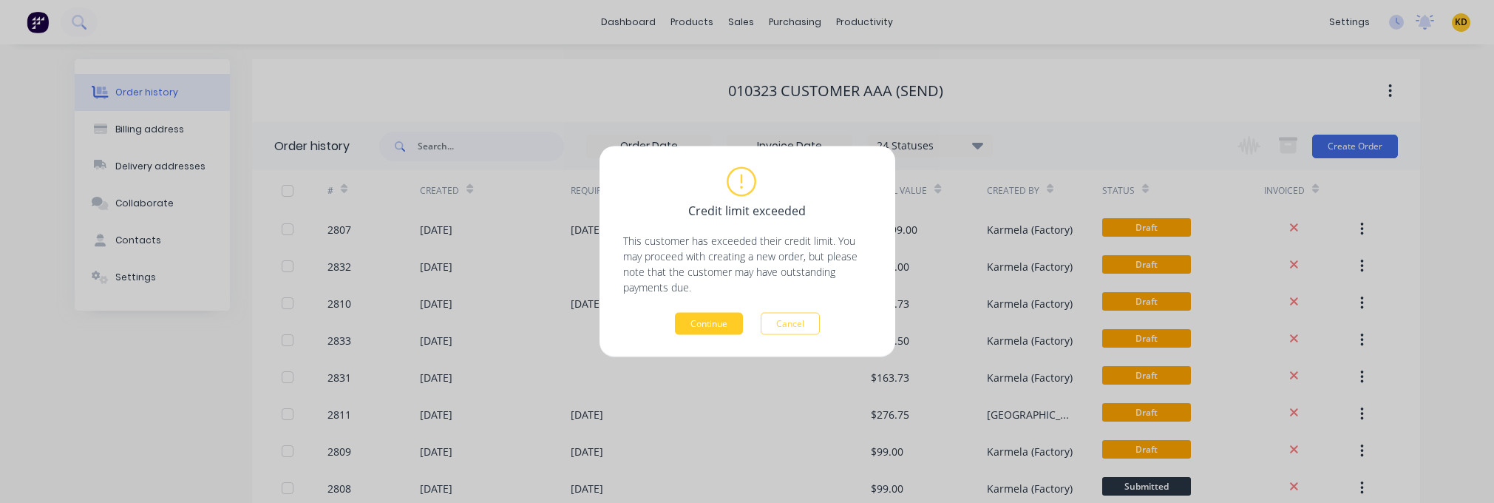
click at [726, 326] on button "Continue" at bounding box center [709, 324] width 68 height 22
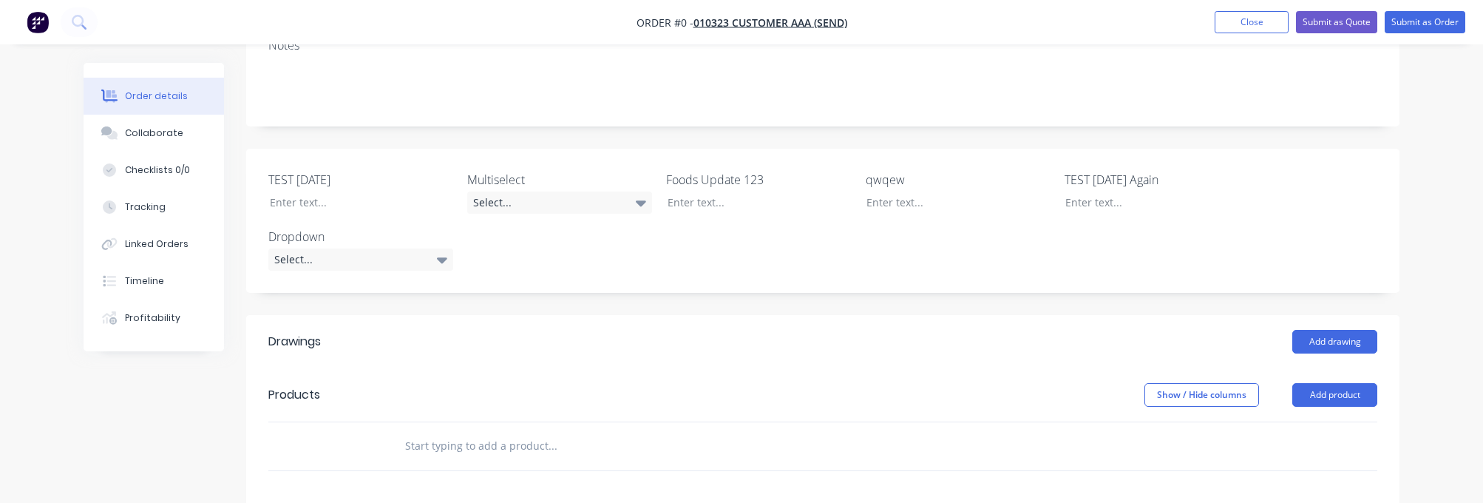
scroll to position [399, 0]
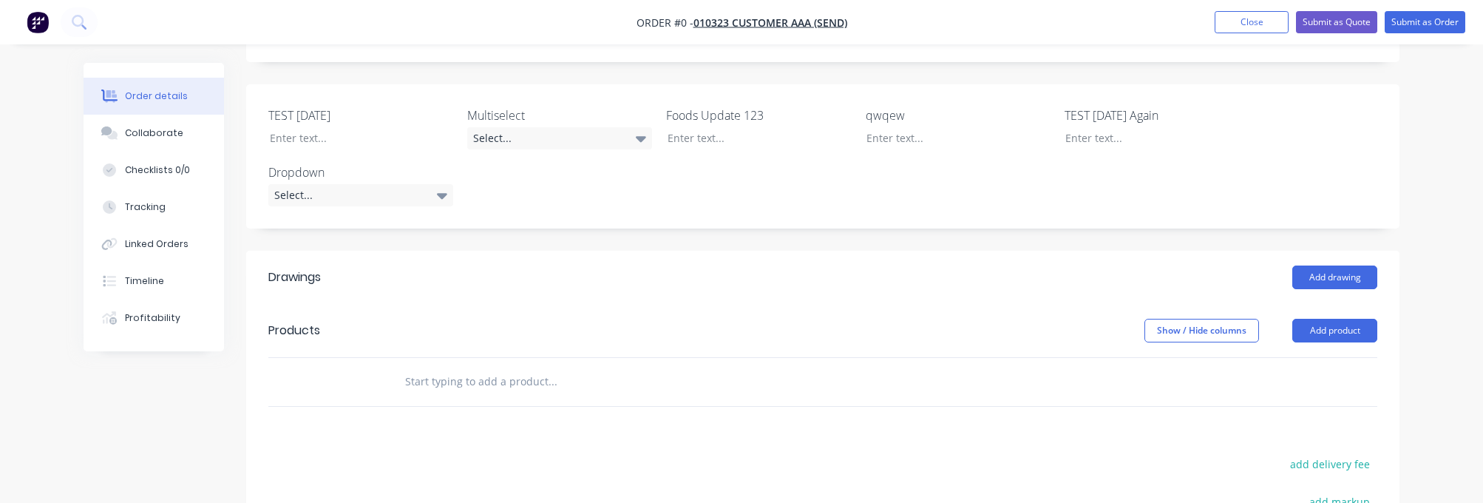
click at [475, 367] on input "text" at bounding box center [552, 382] width 296 height 30
paste input "Product Kit Notes"
type input "Product Kit Notes"
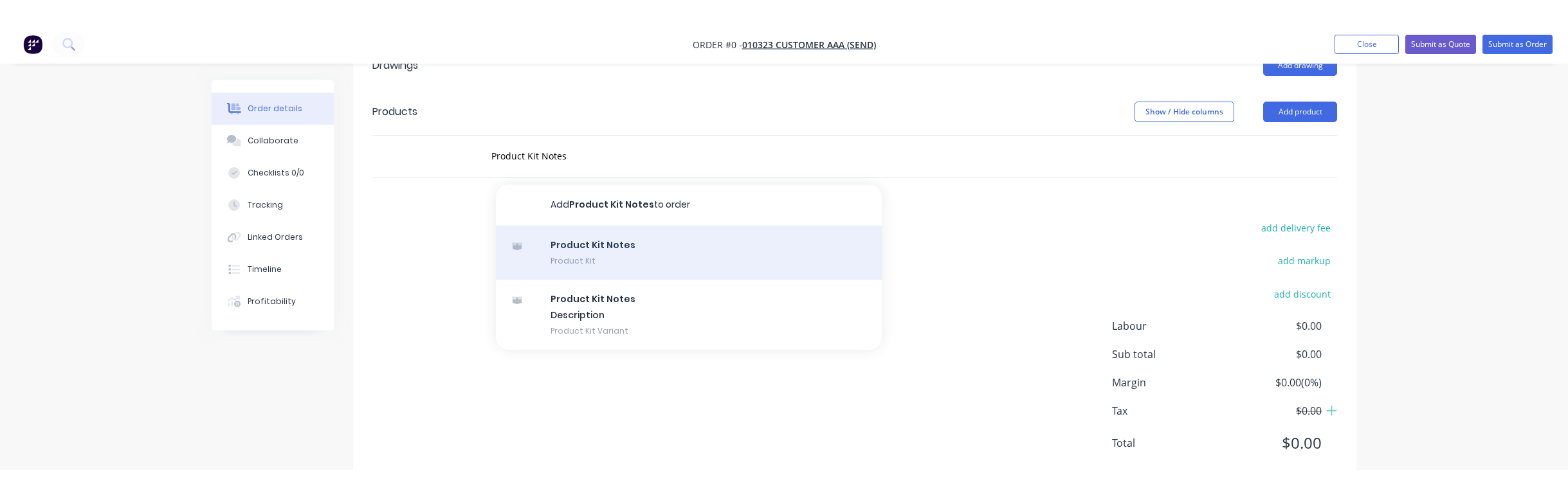
scroll to position [489, 0]
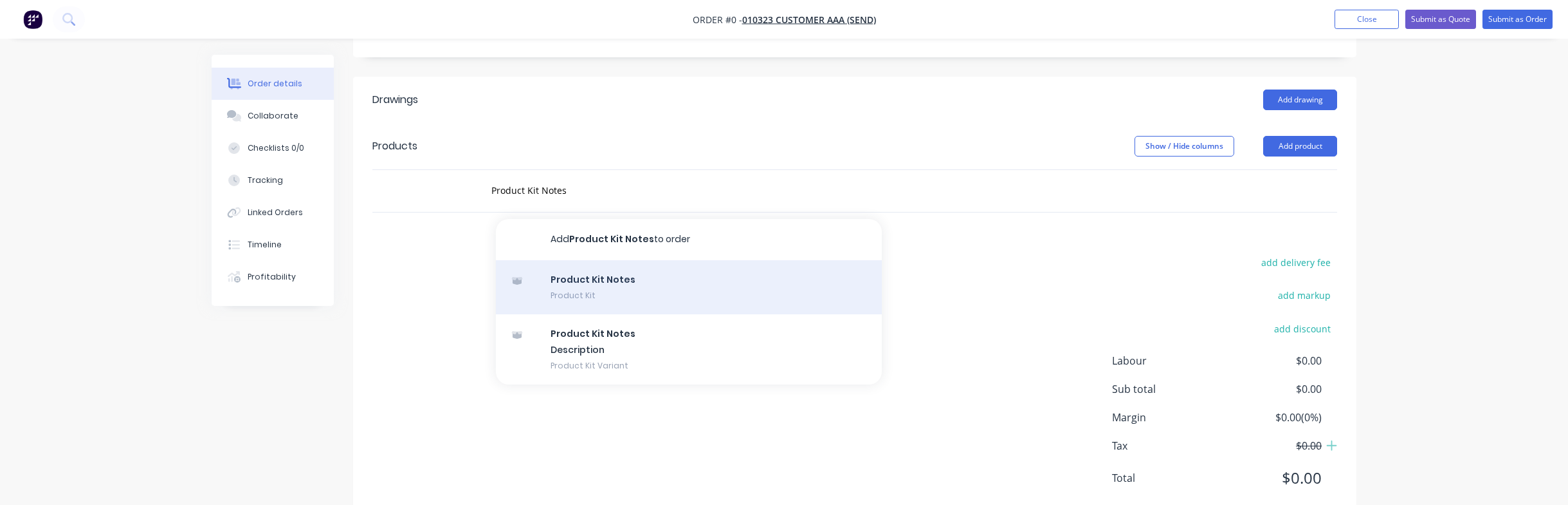
click at [621, 260] on div "Product Kit Notes Product Kit" at bounding box center [689, 287] width 386 height 54
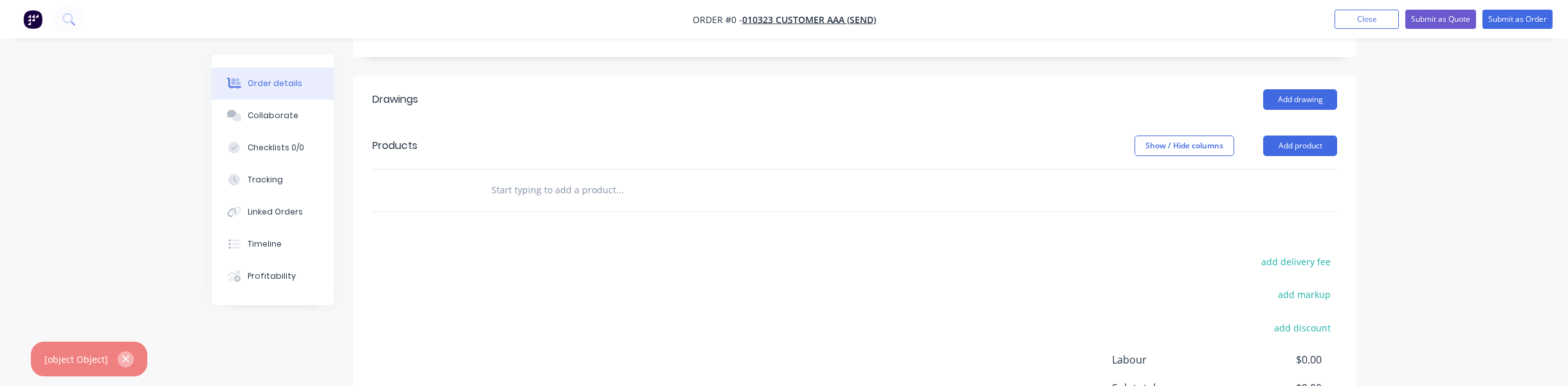
click at [127, 359] on icon "button" at bounding box center [126, 359] width 9 height 11
click at [115, 248] on div "Order details Collaborate Checklists 0/0 Tracking Linked Orders Timeline Profit…" at bounding box center [784, 25] width 1568 height 1028
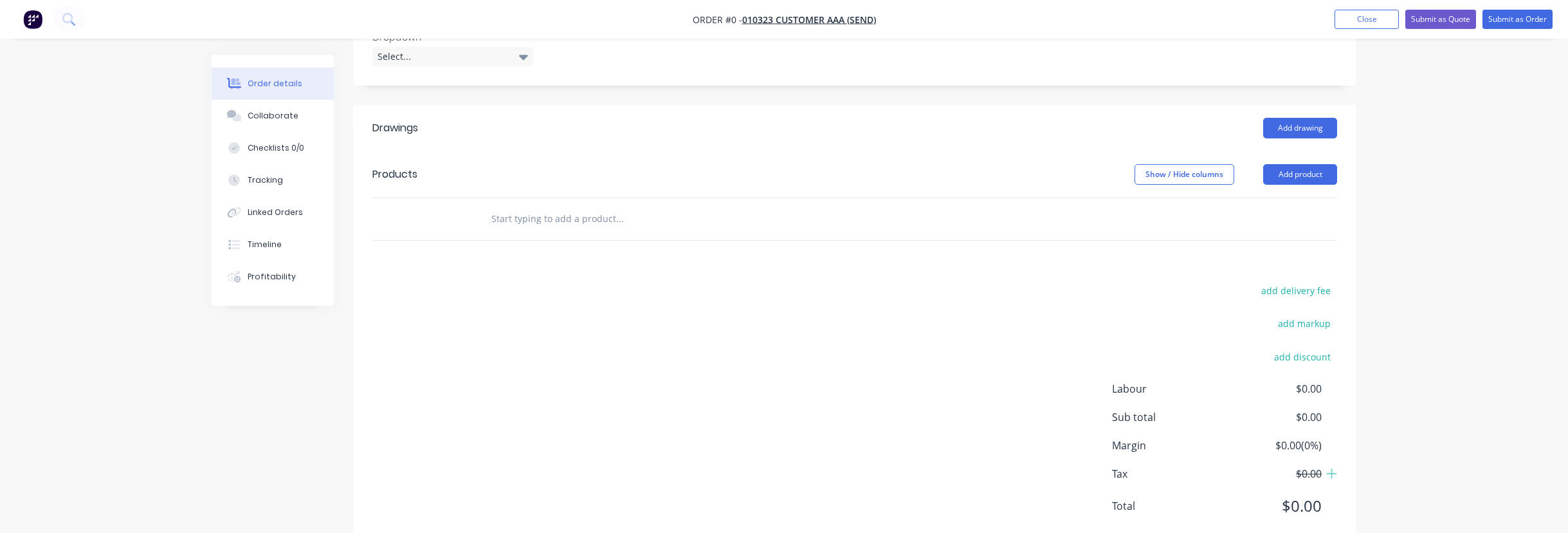
click at [1299, 174] on div "Order details Collaborate Checklists 0/0 Tracking Linked Orders Timeline Profit…" at bounding box center [784, 54] width 1568 height 1030
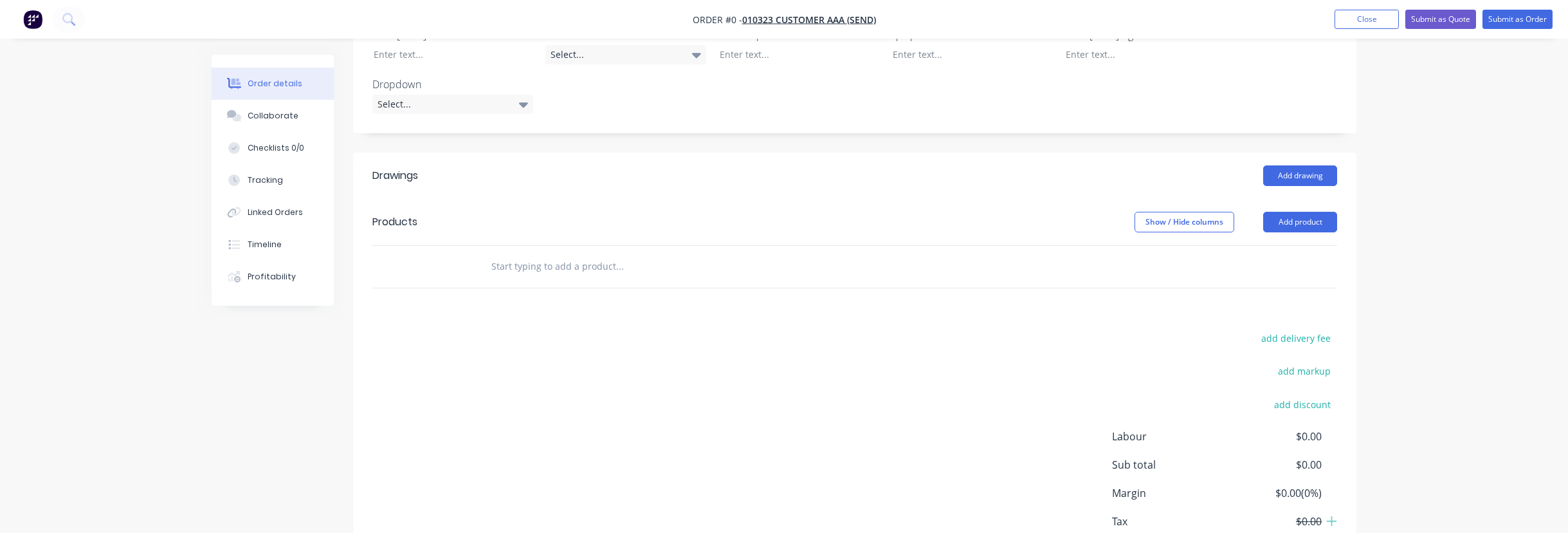
scroll to position [461, 0]
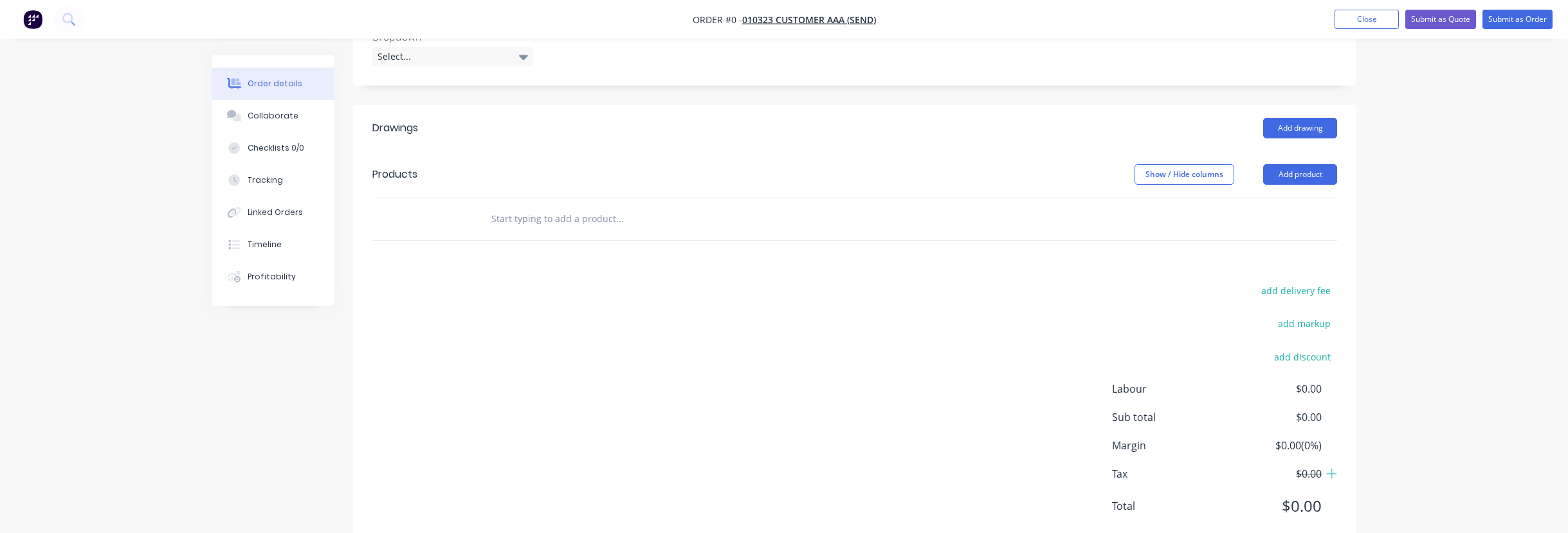
click at [195, 376] on div "Order details Collaborate Checklists 0/0 Tracking Linked Orders Timeline Profit…" at bounding box center [784, 54] width 1568 height 1030
click at [613, 425] on div "add delivery fee add markup add discount Labour $0.00 Sub total $0.00 Margin $0…" at bounding box center [854, 406] width 965 height 248
click at [523, 206] on input "text" at bounding box center [620, 219] width 258 height 26
click at [1299, 165] on button "Add product" at bounding box center [1300, 175] width 74 height 21
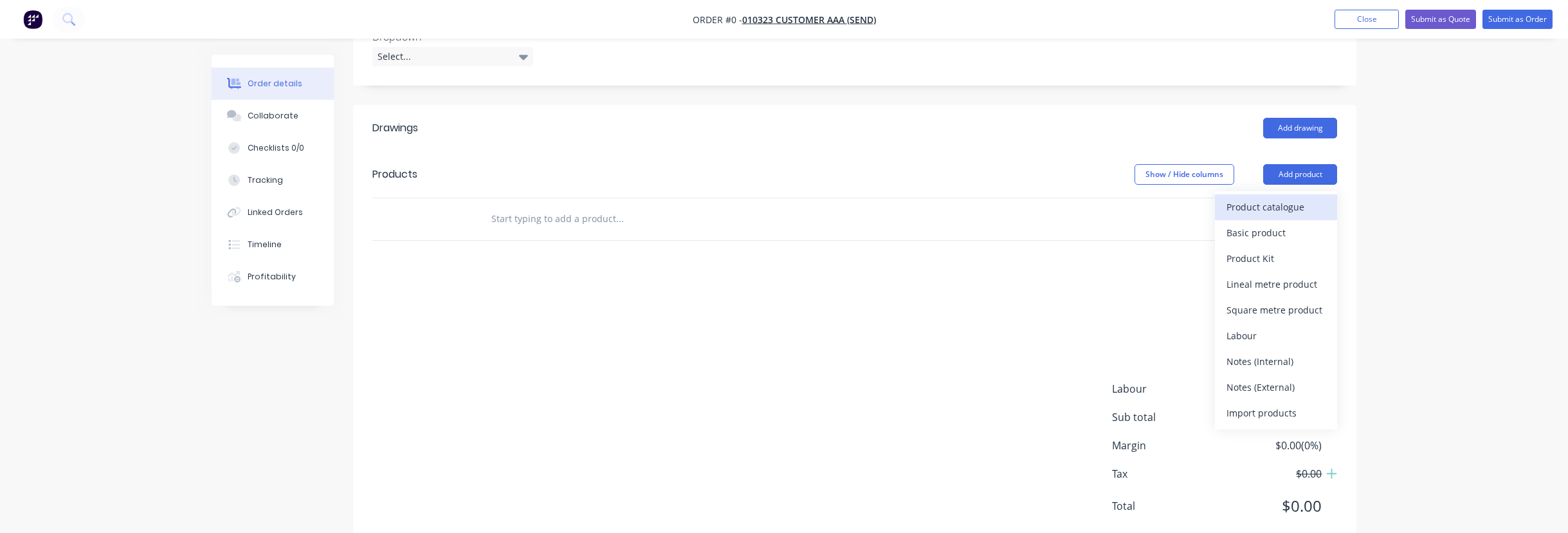
click at [1294, 198] on div "Product catalogue" at bounding box center [1277, 206] width 99 height 18
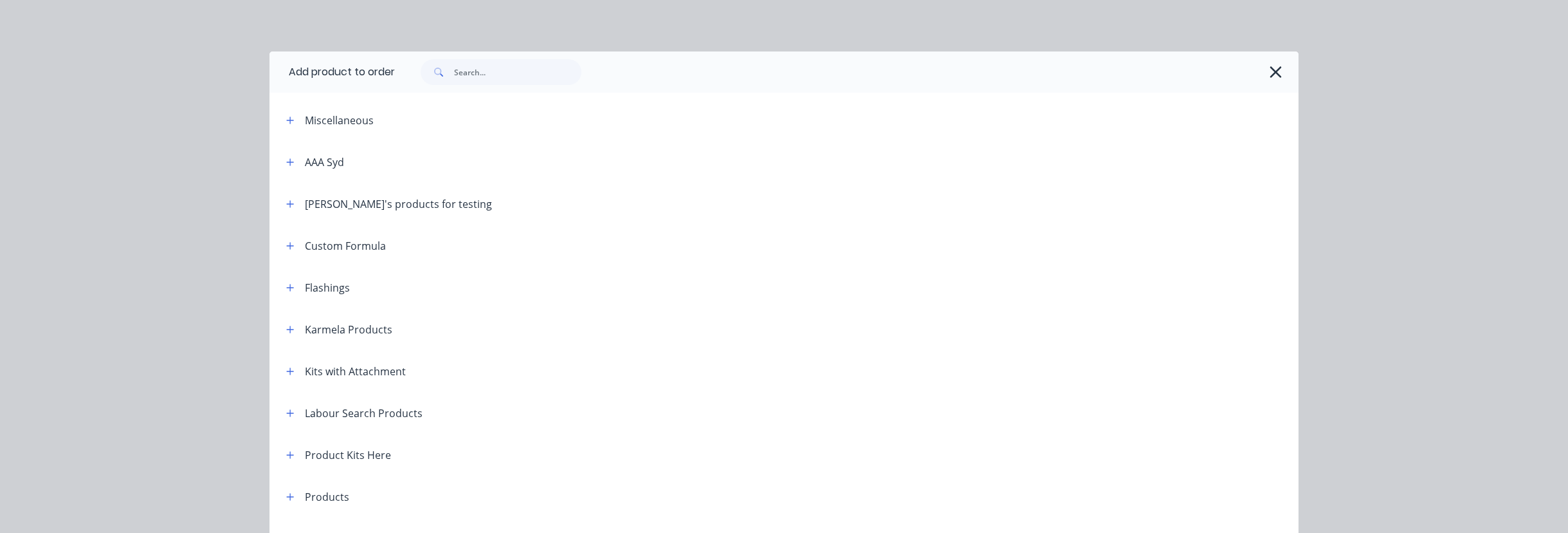
scroll to position [480, 0]
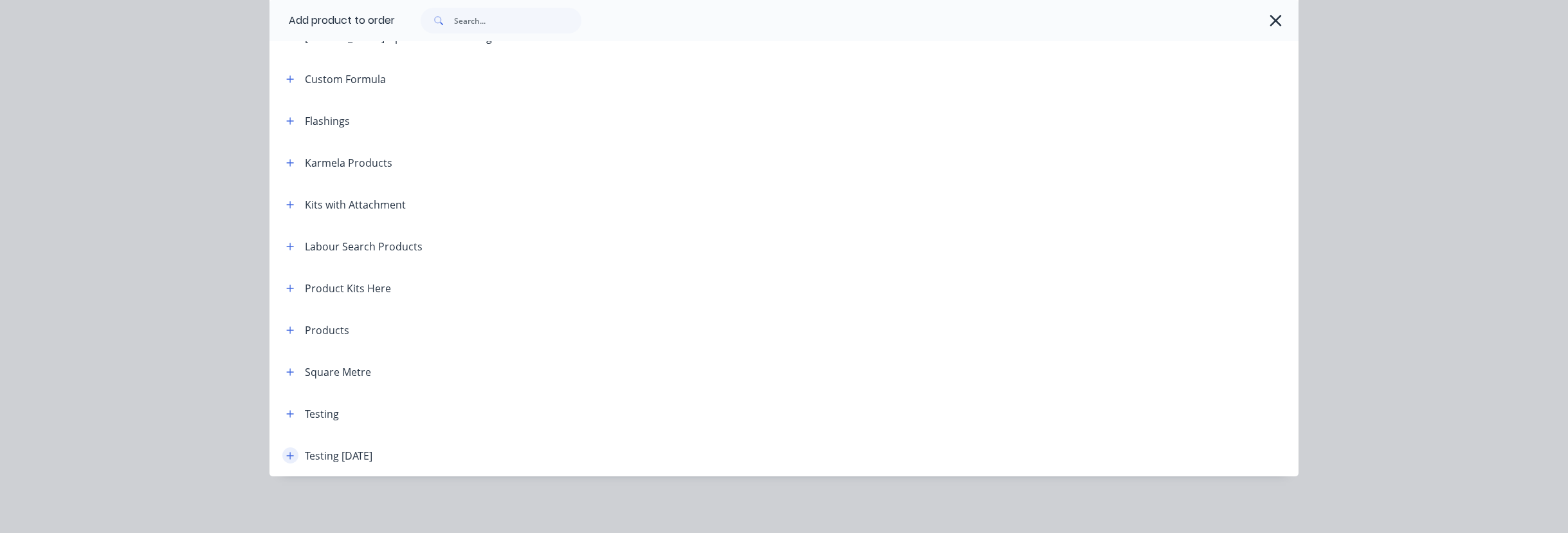
click at [286, 449] on button "button" at bounding box center [291, 455] width 16 height 16
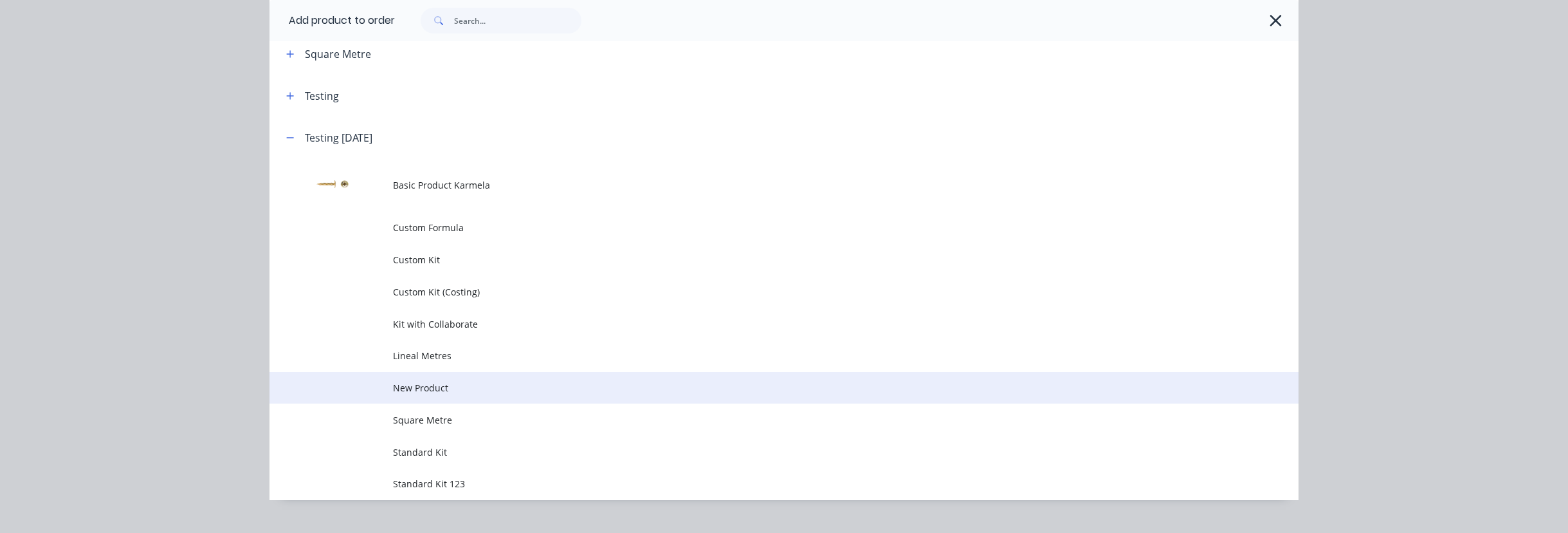
scroll to position [509, 0]
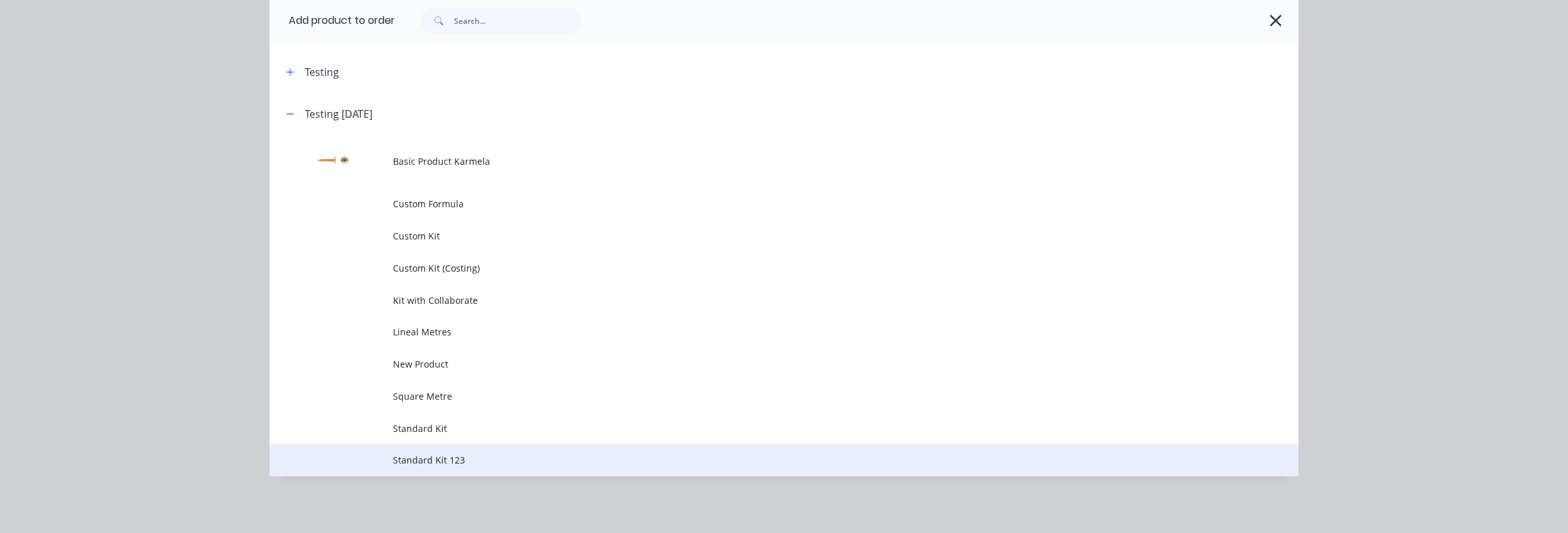
click at [433, 453] on span "Standard Kit 123" at bounding box center [755, 460] width 724 height 14
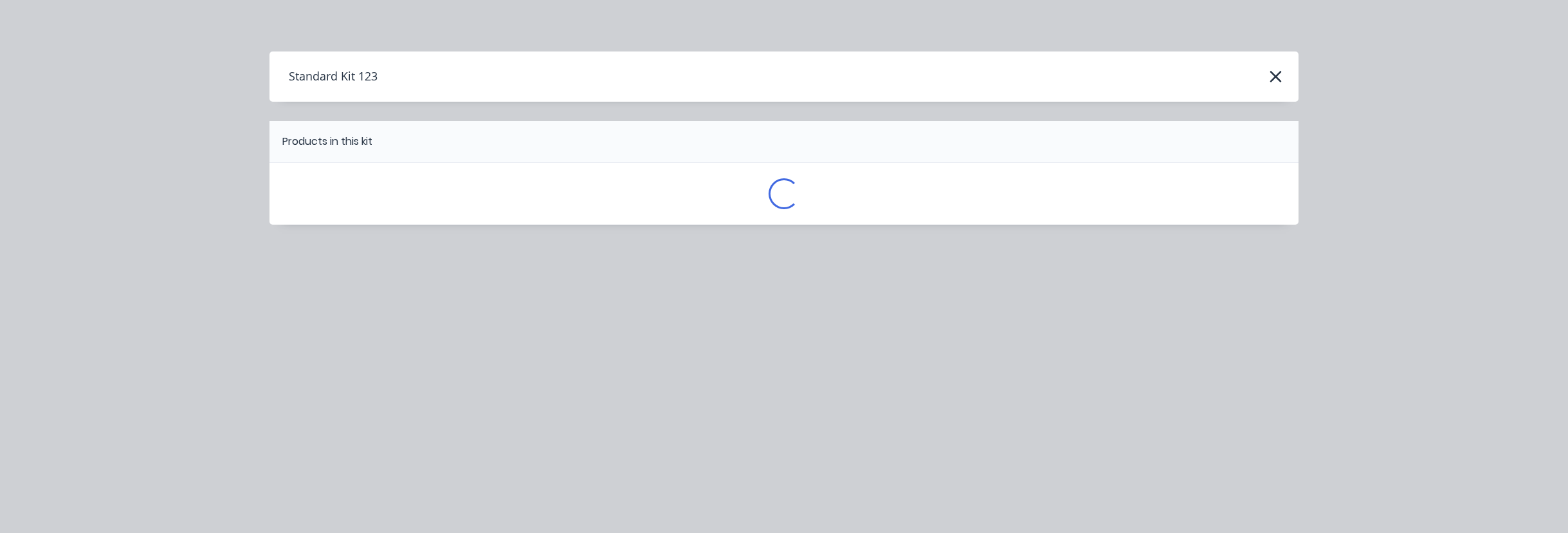
scroll to position [0, 0]
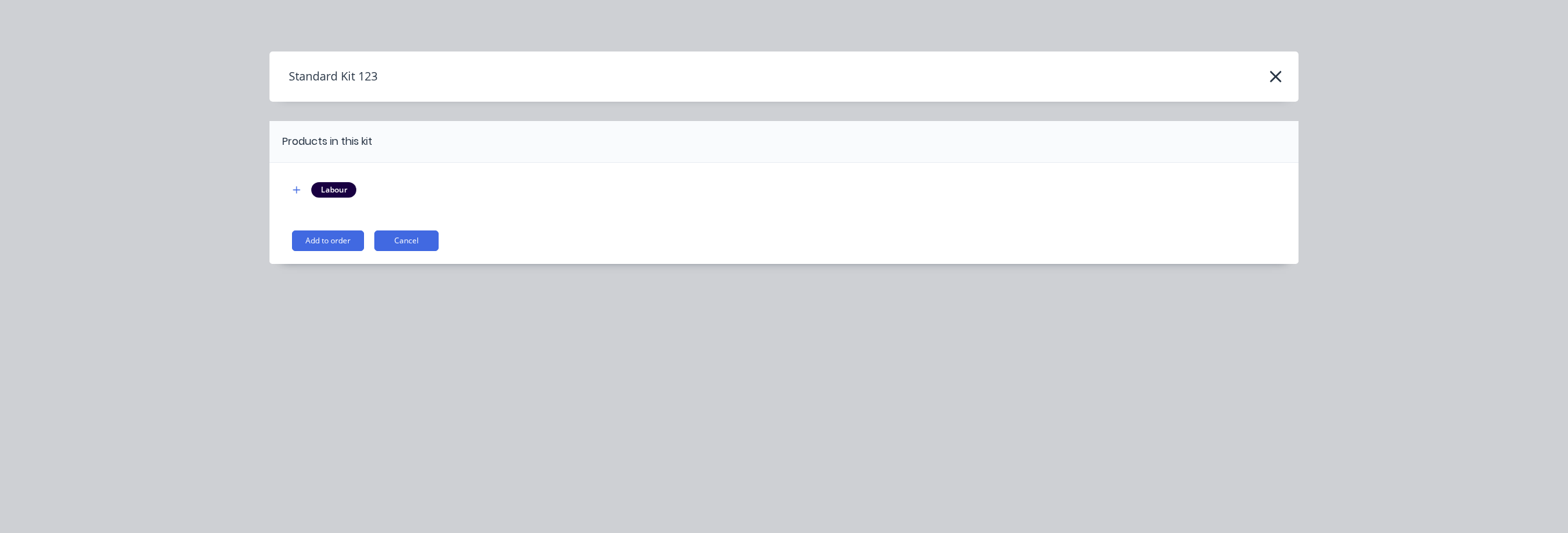
click at [351, 229] on div "Labour Add to order Cancel" at bounding box center [784, 213] width 1029 height 101
click at [346, 235] on button "Add to order" at bounding box center [328, 241] width 72 height 21
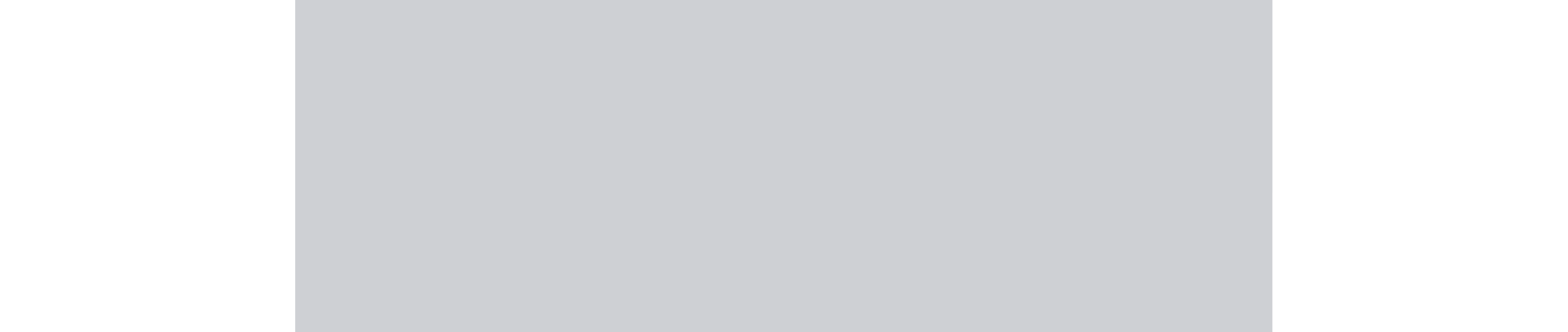
scroll to position [461, 0]
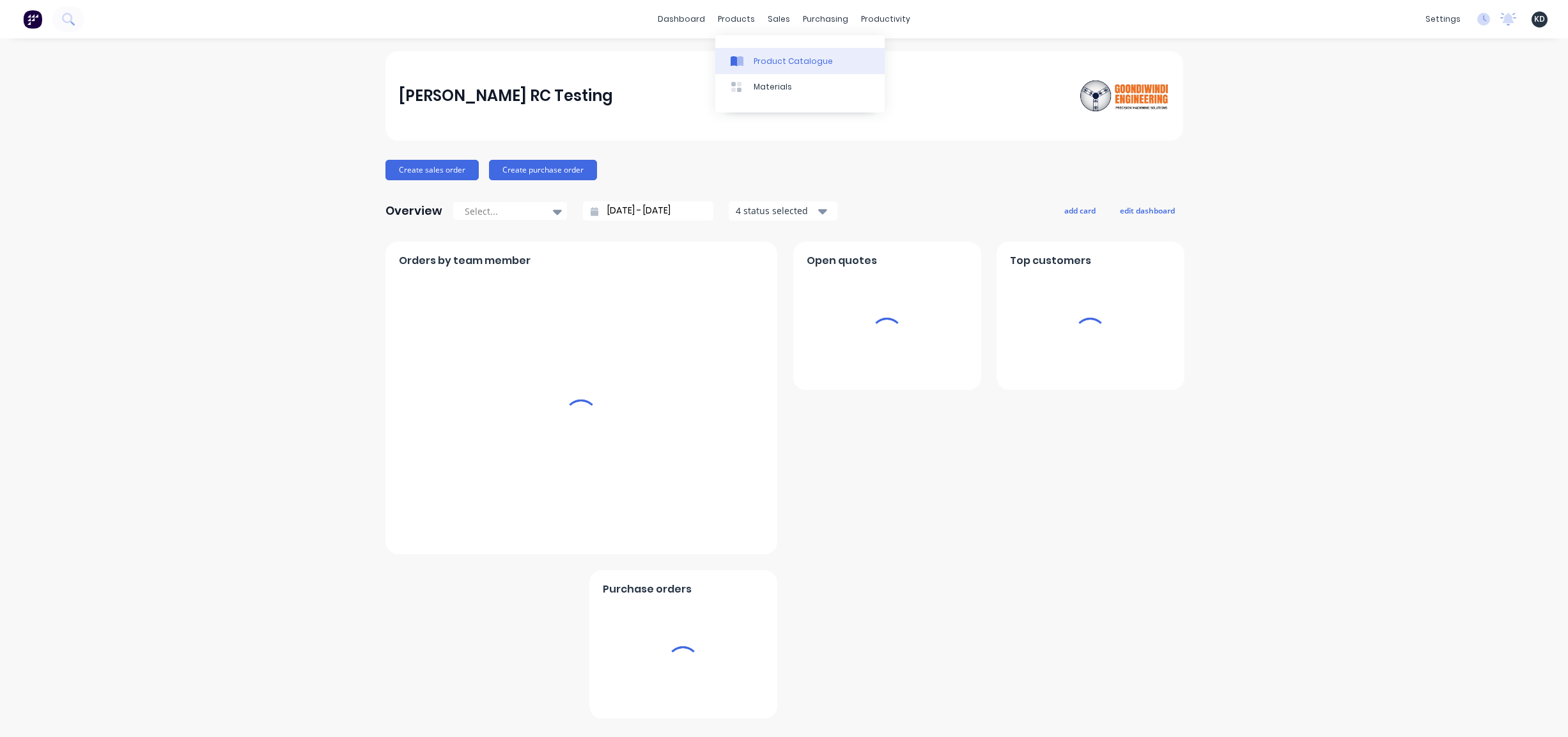
click at [758, 70] on link "Product Catalogue" at bounding box center [800, 61] width 170 height 26
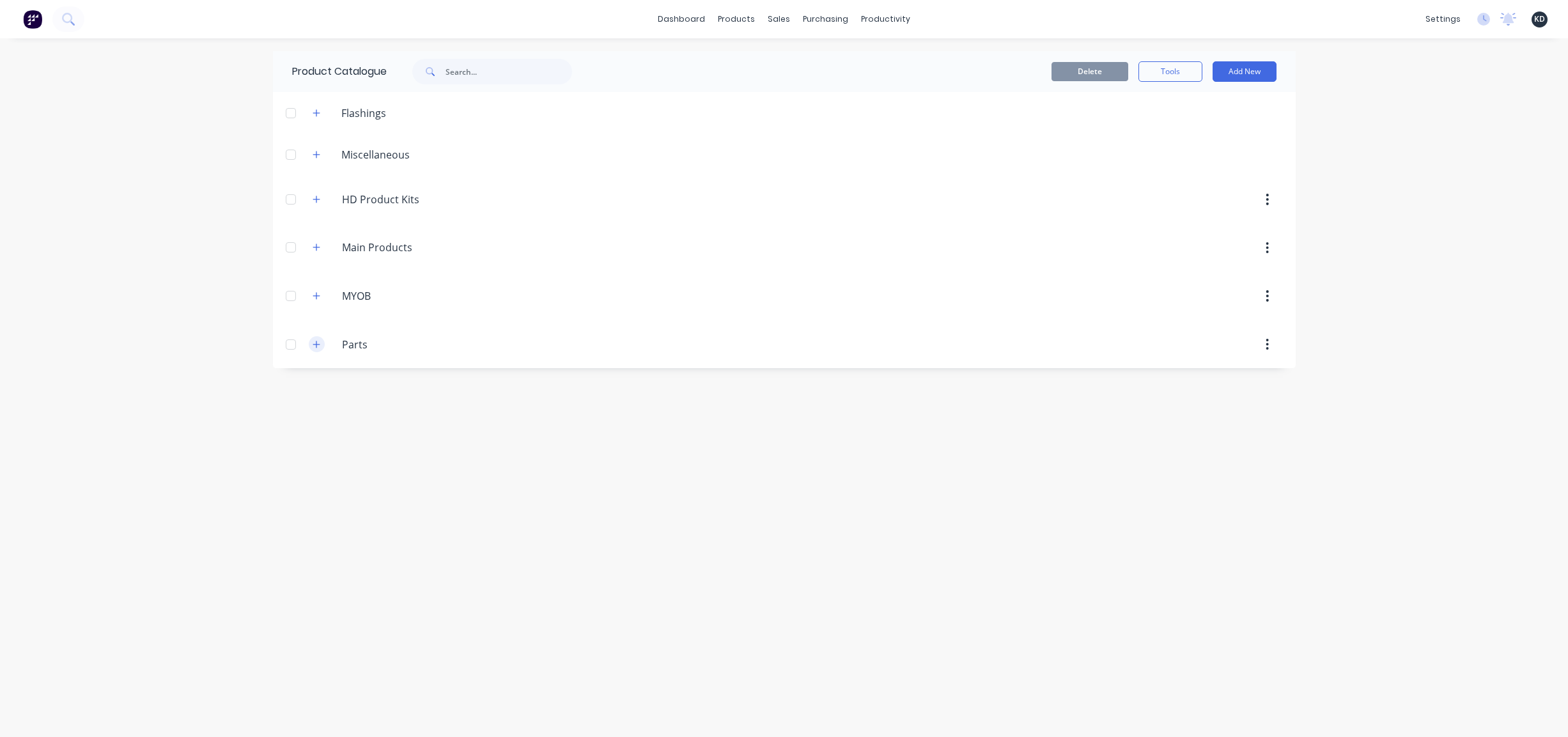
click at [320, 342] on button "button" at bounding box center [317, 344] width 16 height 16
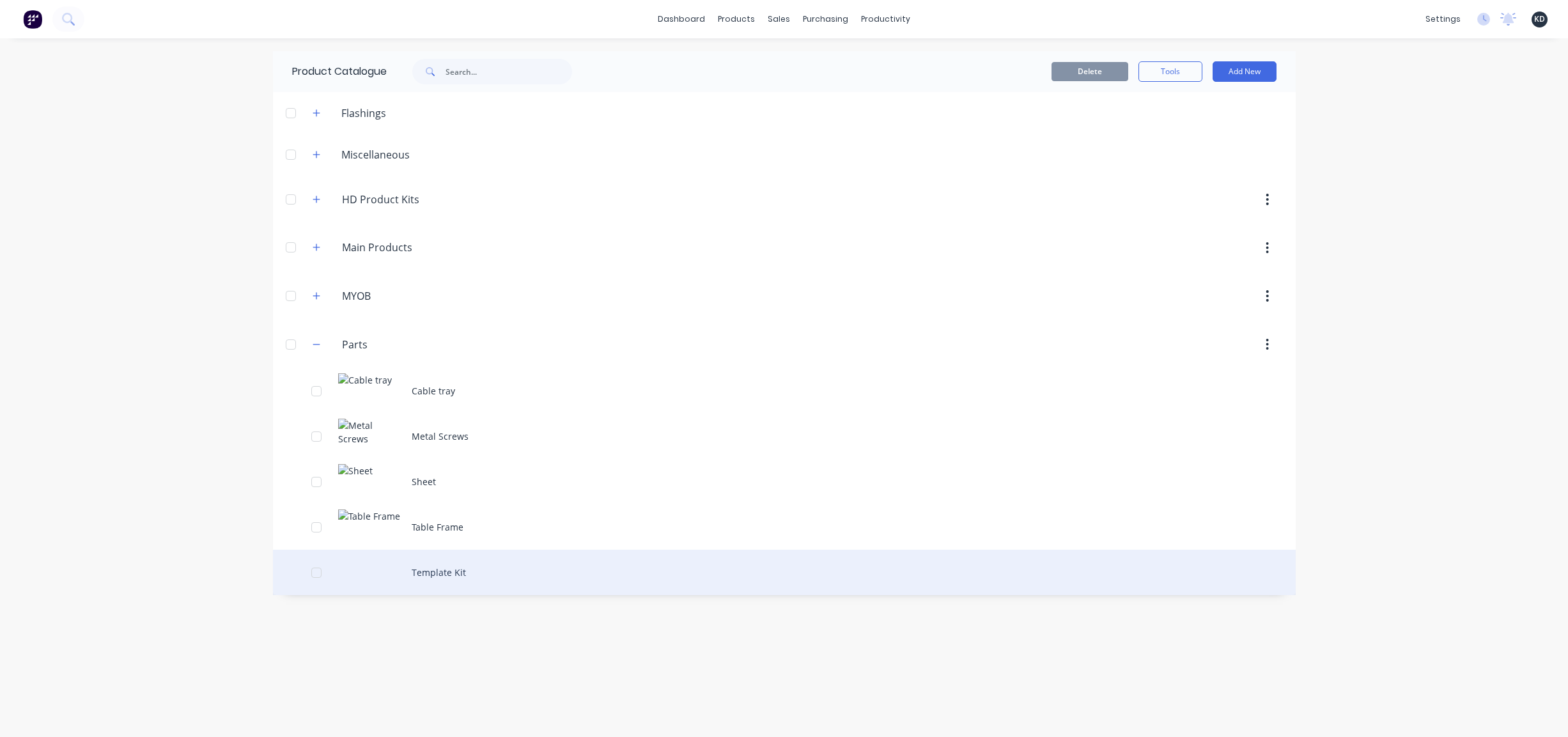
click at [465, 565] on div "Template Kit" at bounding box center [784, 573] width 1023 height 45
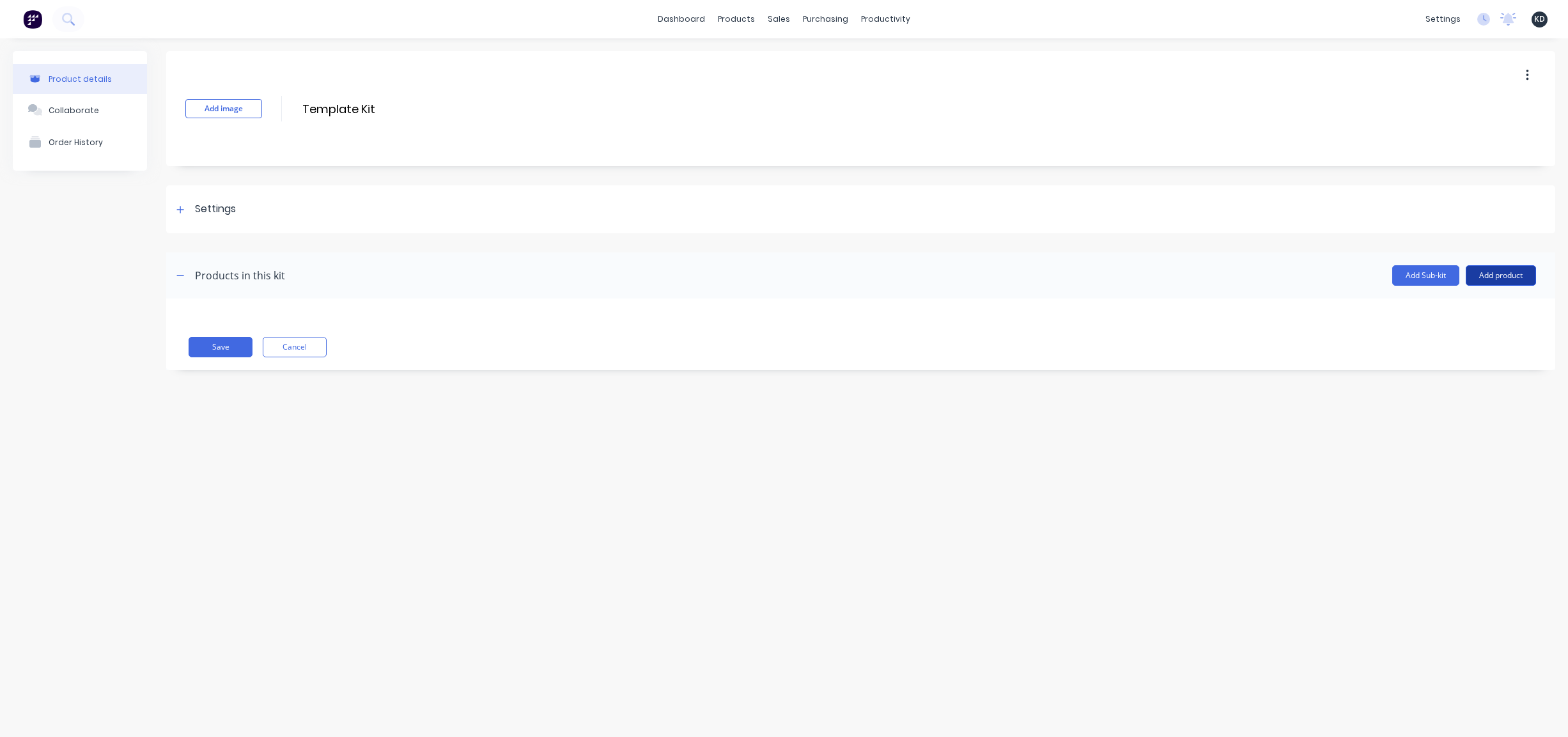
click at [1488, 285] on button "Add product" at bounding box center [1501, 276] width 70 height 21
click at [1490, 308] on div "Product catalogue" at bounding box center [1475, 308] width 99 height 18
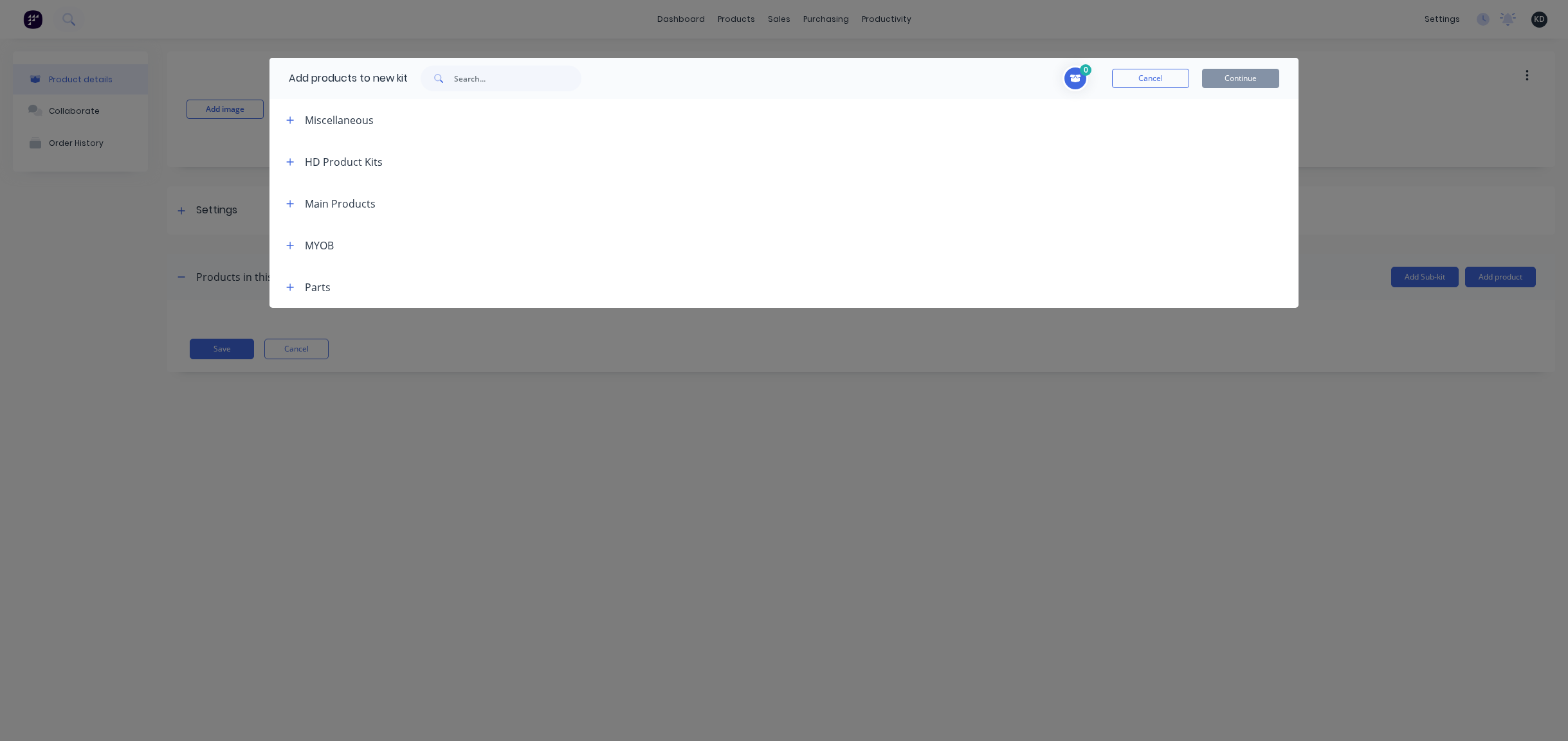
drag, startPoint x: 1156, startPoint y: 76, endPoint x: 788, endPoint y: 6, distance: 374.6
click at [1156, 75] on button "Cancel" at bounding box center [1150, 78] width 77 height 19
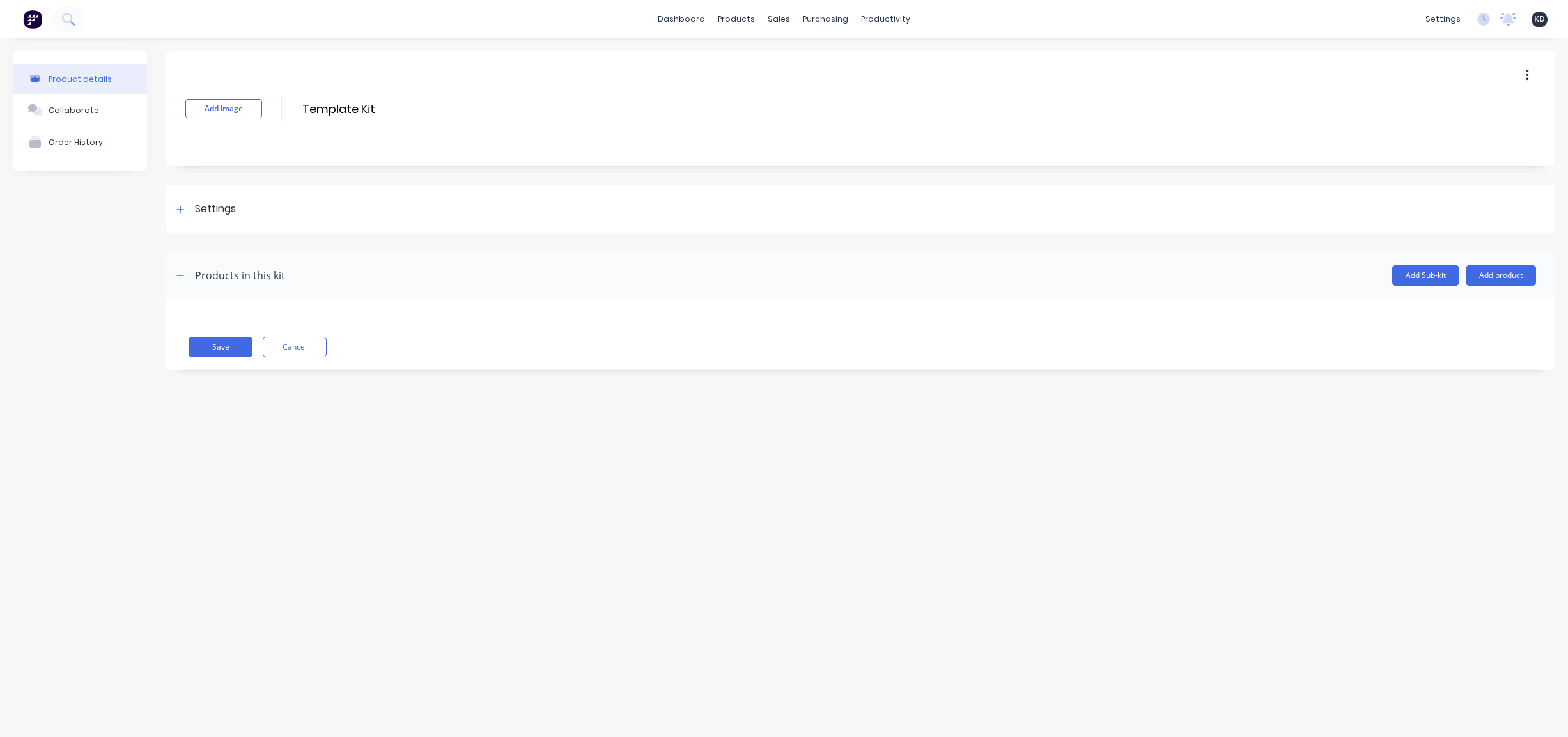
click at [546, 471] on div "Product details Collaborate Order History Add image Template Kit Template Kit E…" at bounding box center [784, 375] width 1568 height 673
click at [624, 479] on div "Product details Collaborate Order History Add image Template Kit Template Kit E…" at bounding box center [784, 375] width 1568 height 673
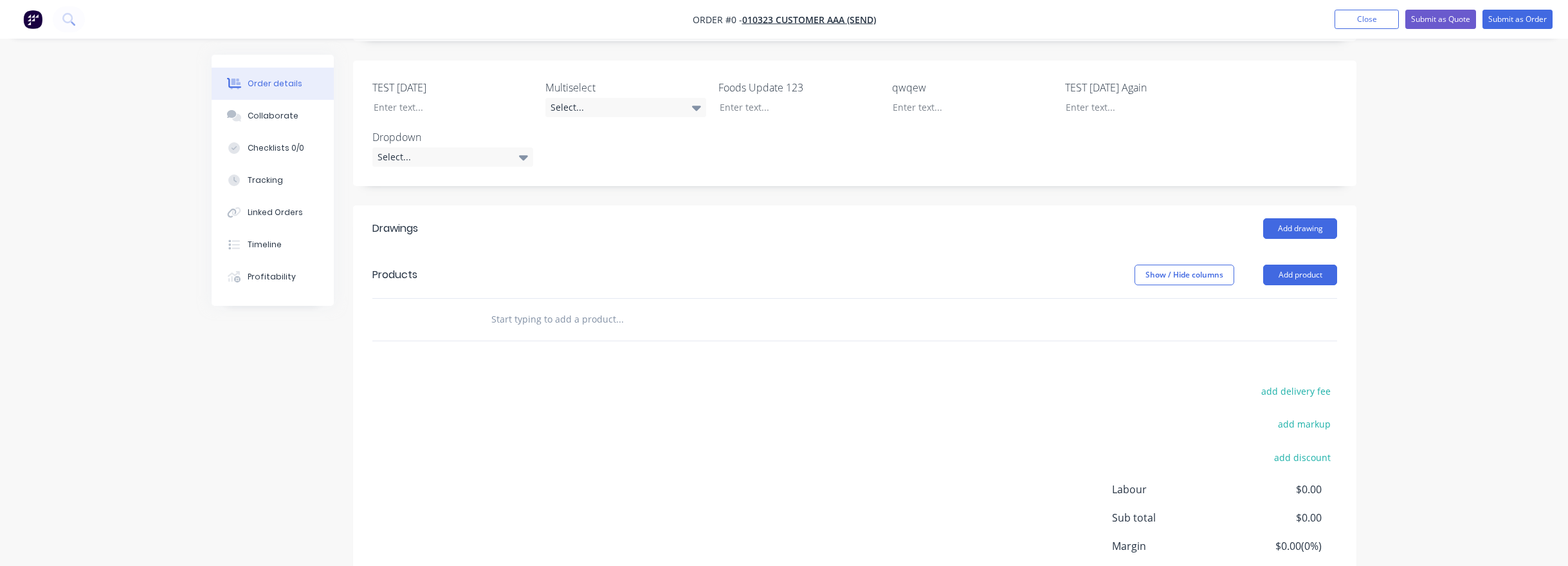
scroll to position [428, 0]
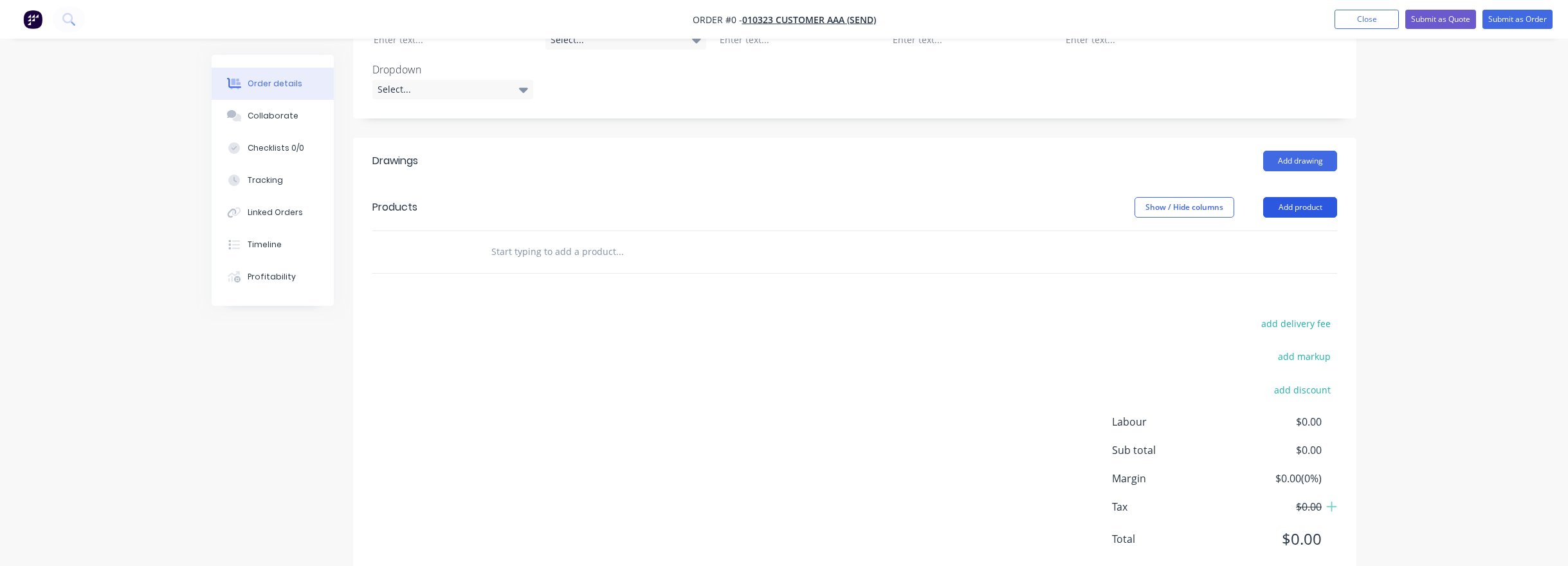
click at [1323, 197] on button "Add product" at bounding box center [1300, 207] width 74 height 21
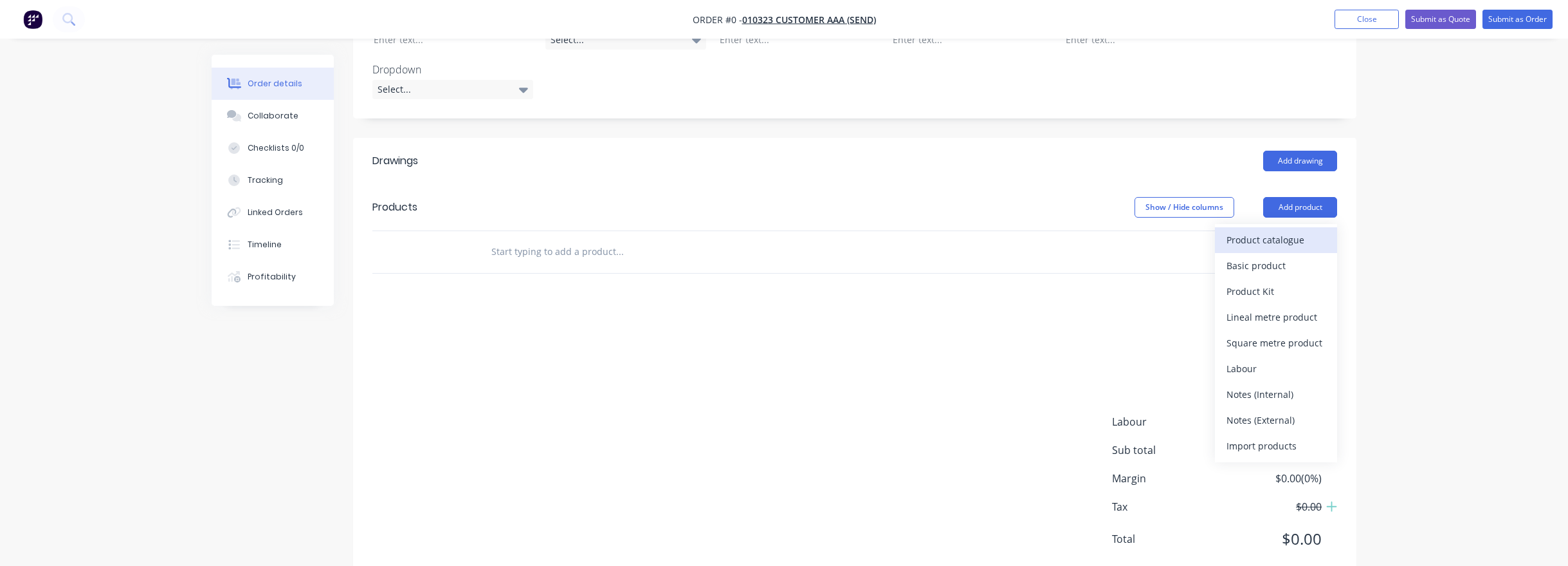
click at [1317, 231] on div "Product catalogue" at bounding box center [1277, 239] width 99 height 18
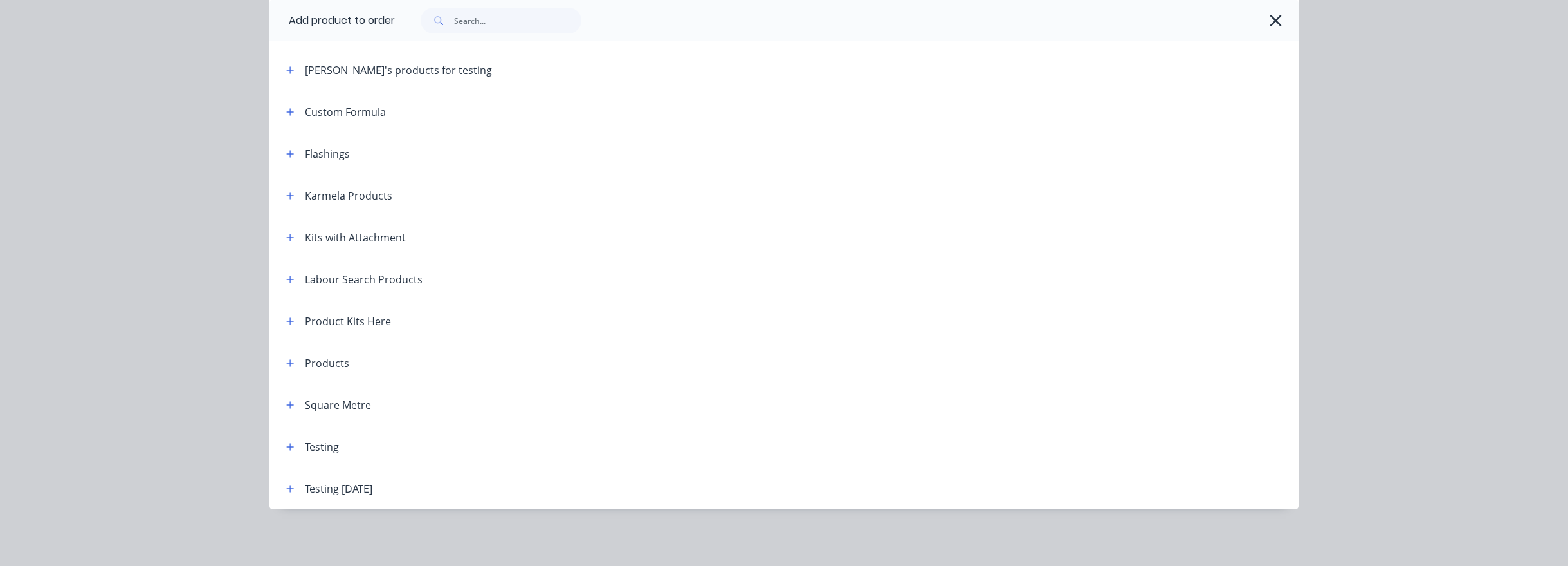
click at [284, 332] on button "button" at bounding box center [291, 488] width 16 height 16
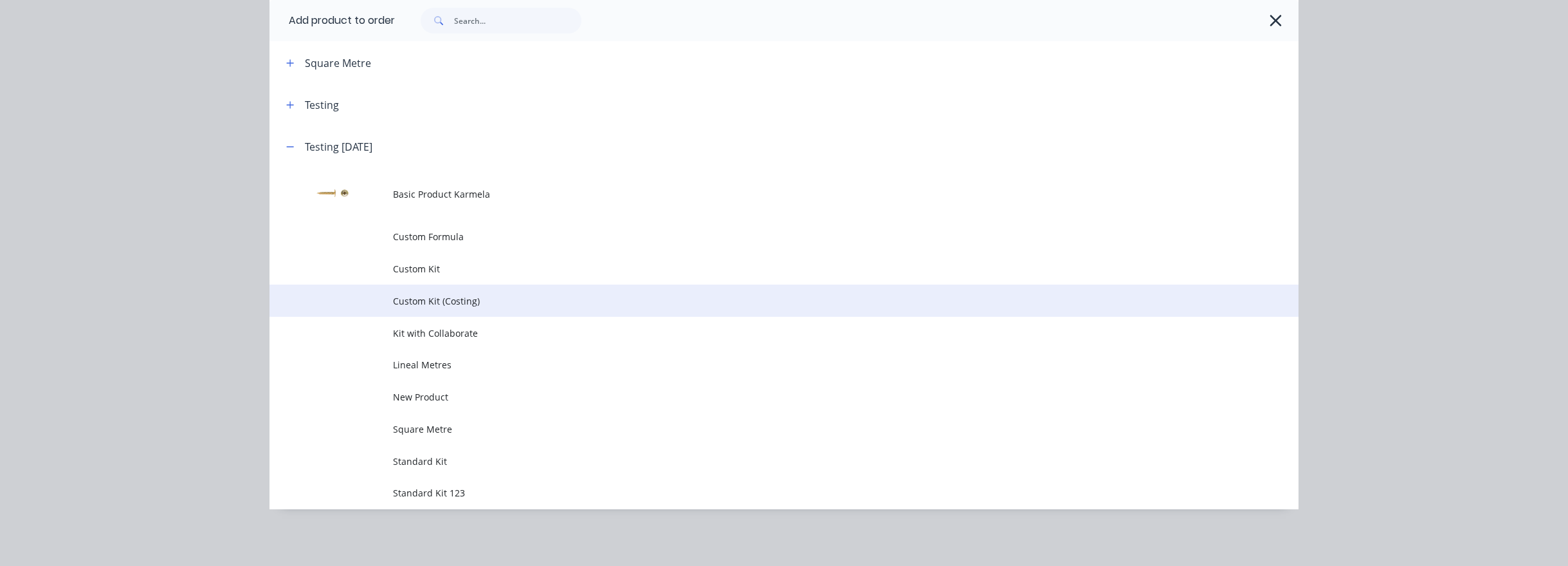
scroll to position [447, 0]
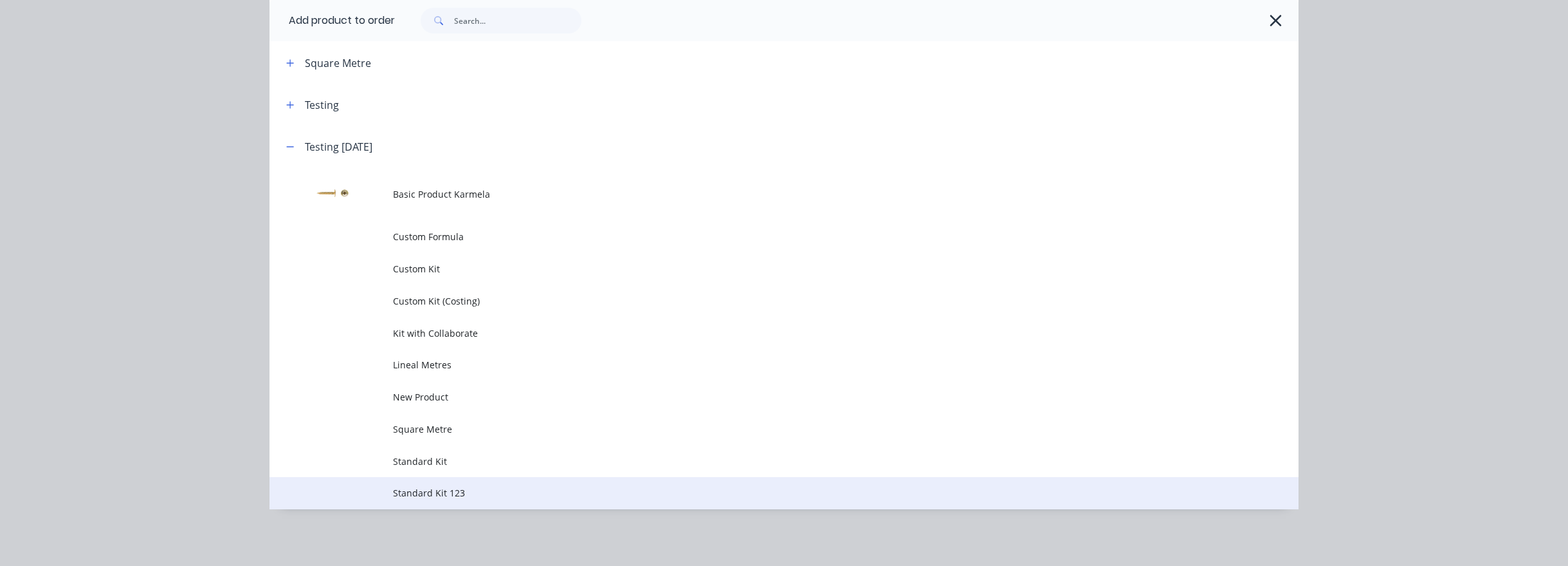
click at [487, 332] on span "Standard Kit 123" at bounding box center [755, 493] width 724 height 14
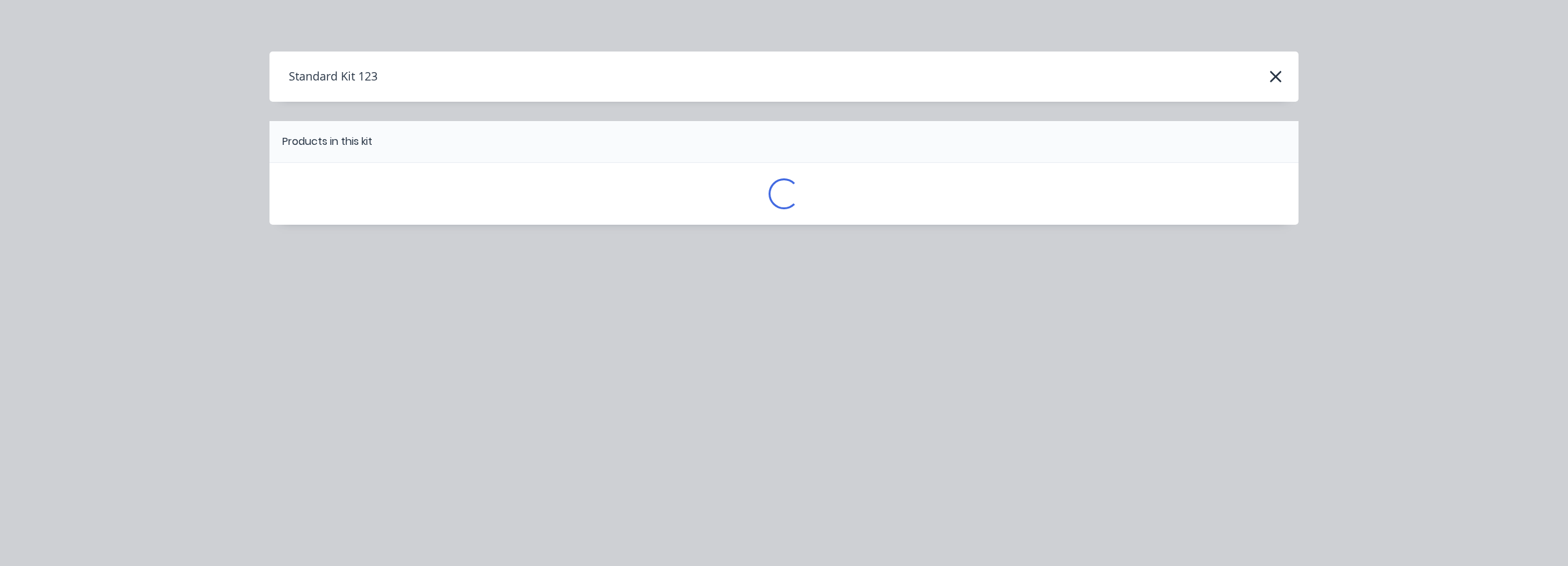
scroll to position [0, 0]
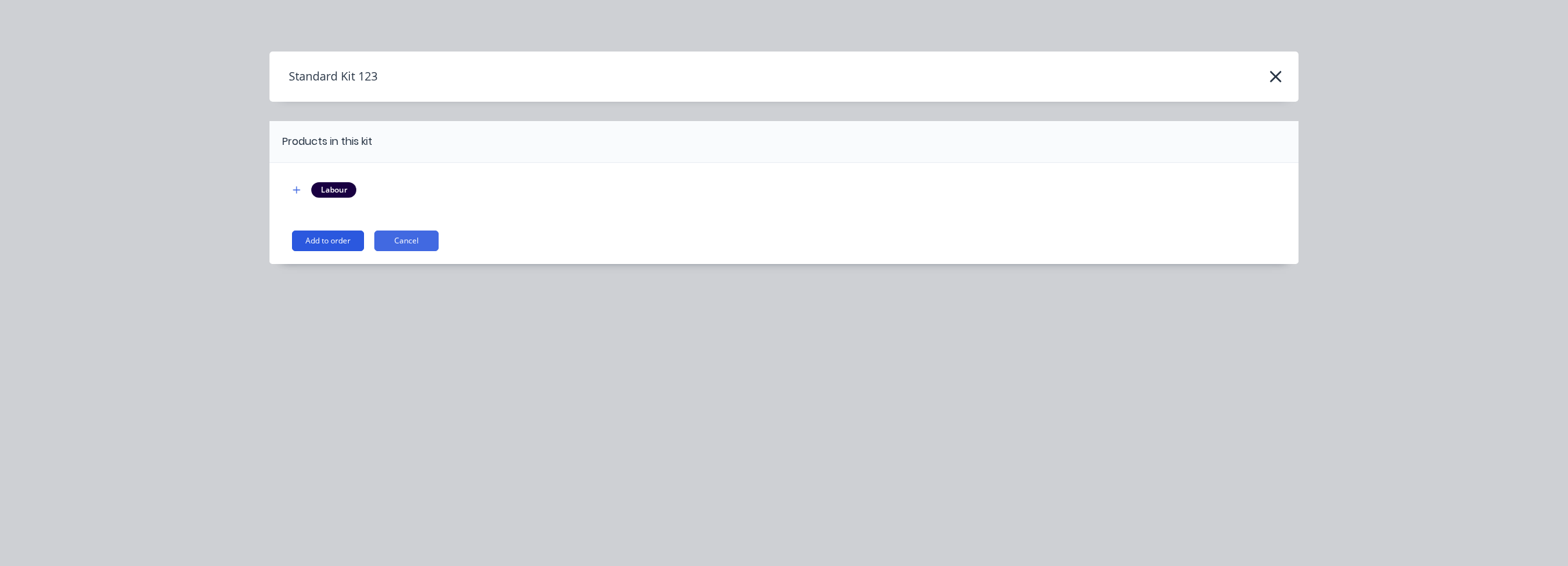
click at [321, 239] on button "Add to order" at bounding box center [328, 241] width 72 height 21
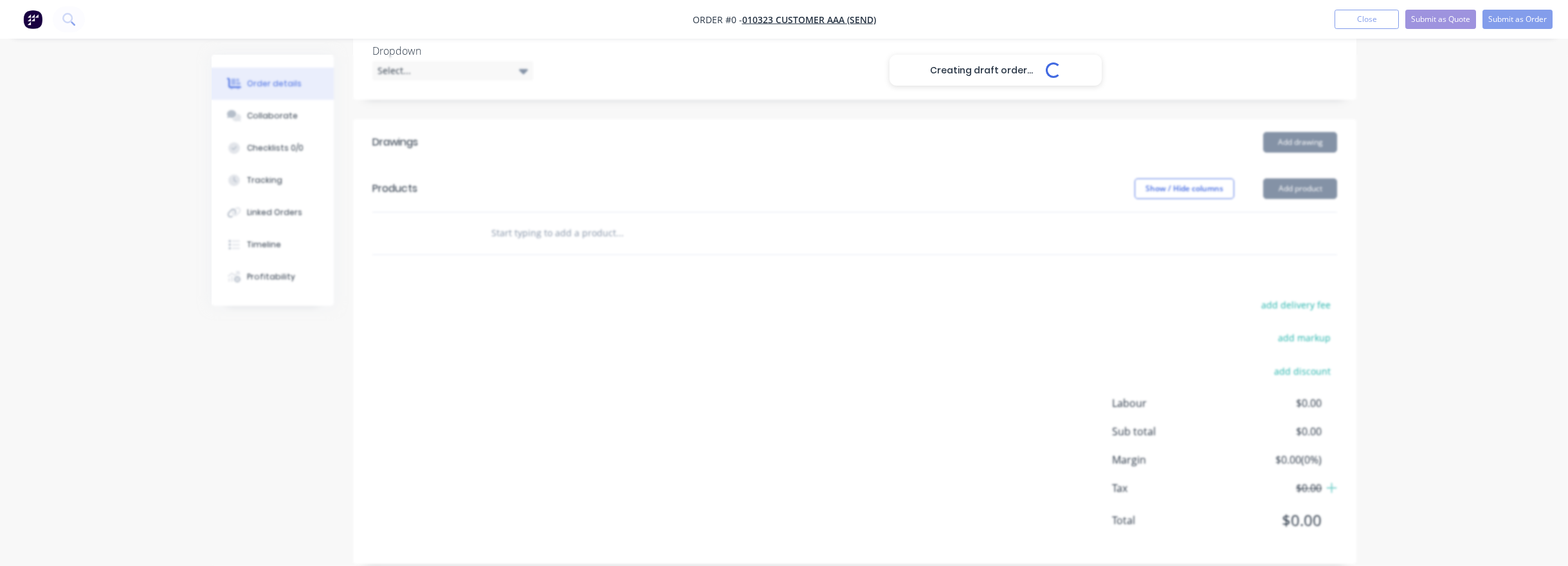
scroll to position [428, 0]
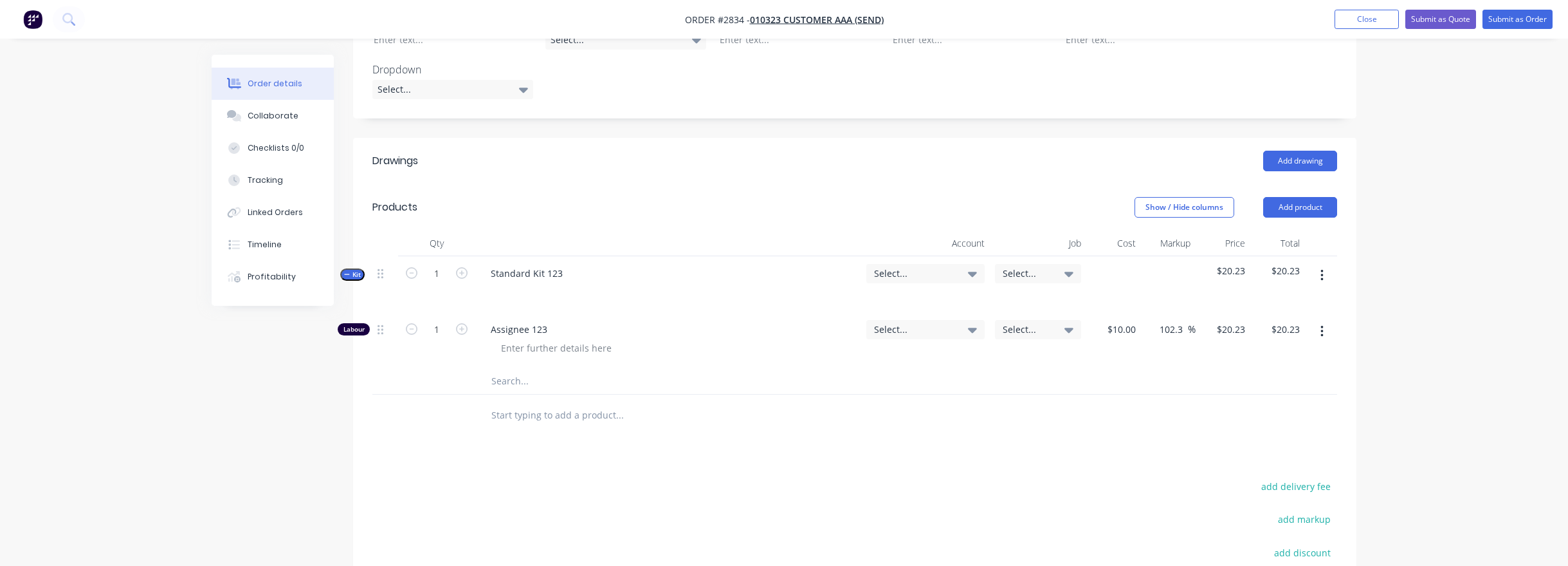
click at [191, 325] on div "Order details Collaborate Checklists 0/0 Tracking Linked Orders Timeline Profit…" at bounding box center [784, 168] width 1568 height 1193
click at [1294, 197] on button "Add product" at bounding box center [1300, 207] width 74 height 21
click at [1282, 253] on button "Basic product" at bounding box center [1276, 266] width 122 height 26
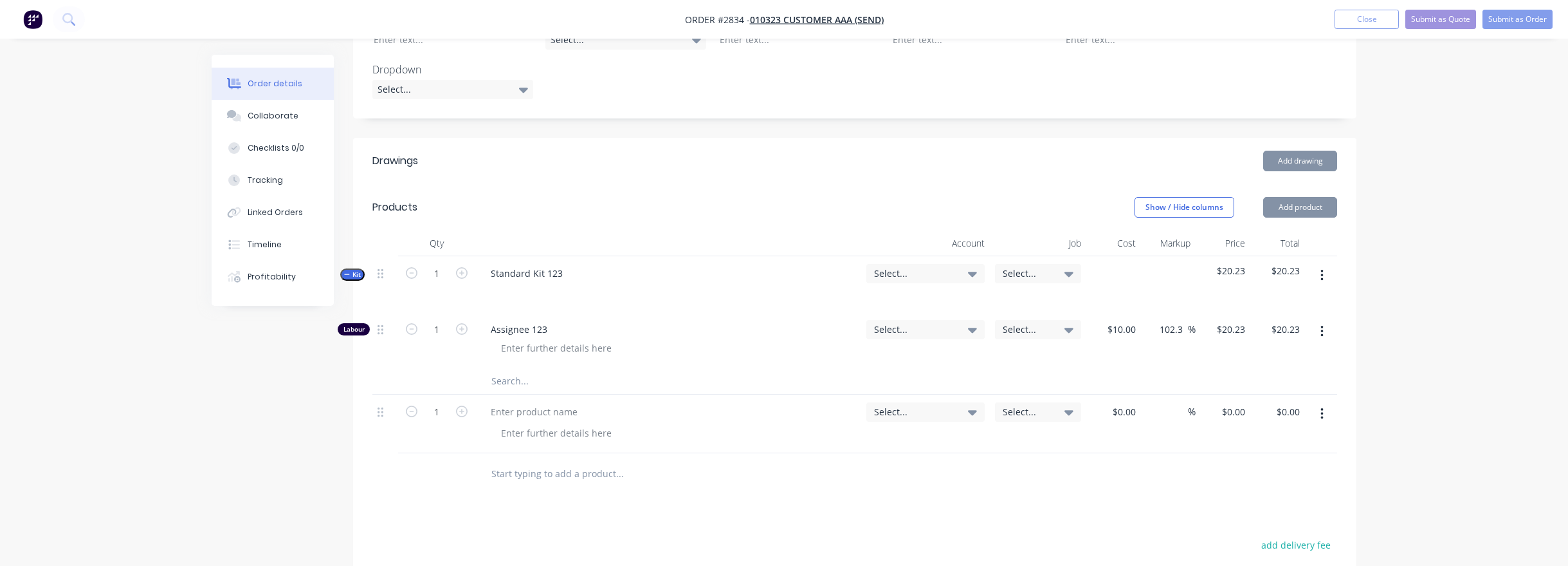
click at [1294, 197] on button "Add product" at bounding box center [1300, 207] width 74 height 21
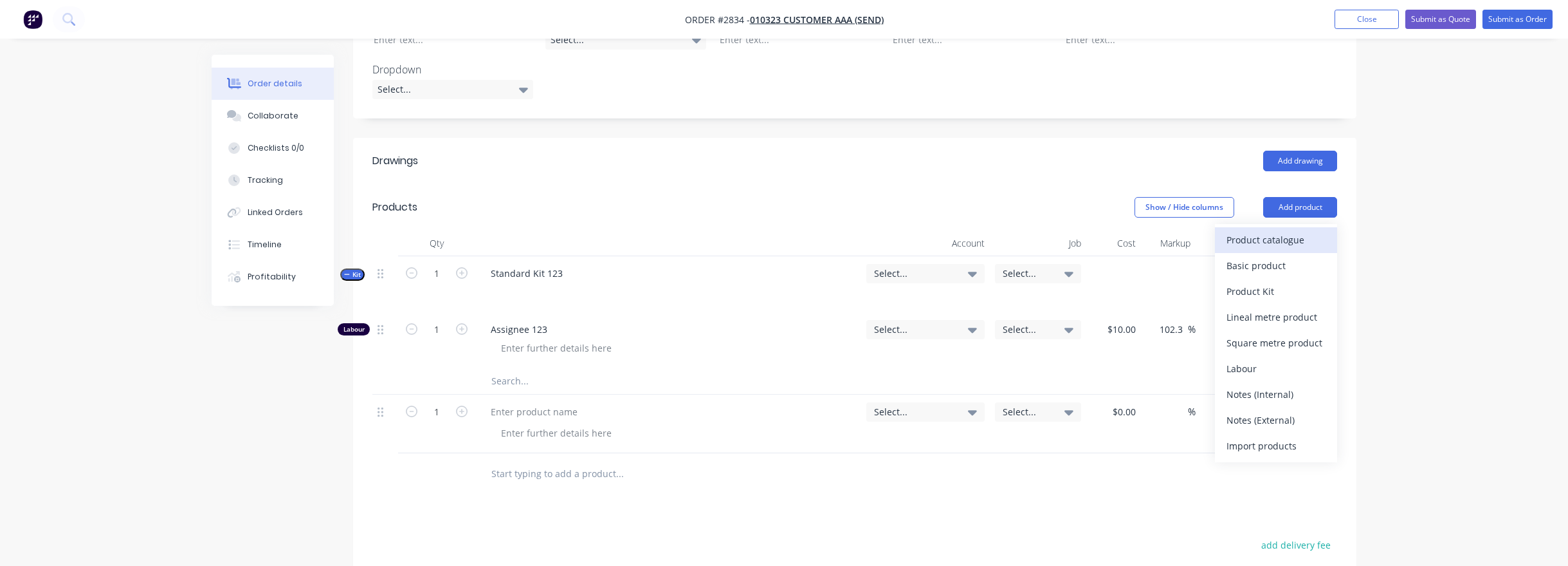
click at [1292, 231] on div "Product catalogue" at bounding box center [1277, 239] width 99 height 18
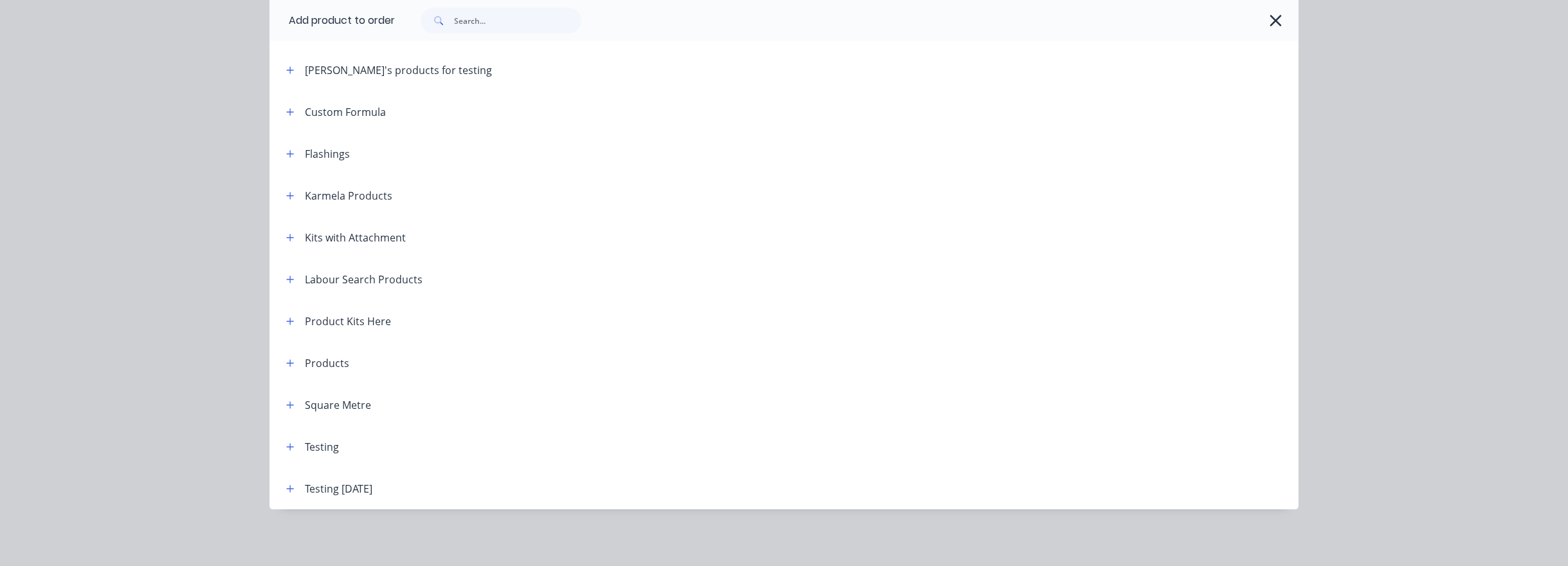
scroll to position [668, 0]
click at [288, 332] on icon "button" at bounding box center [290, 489] width 8 height 9
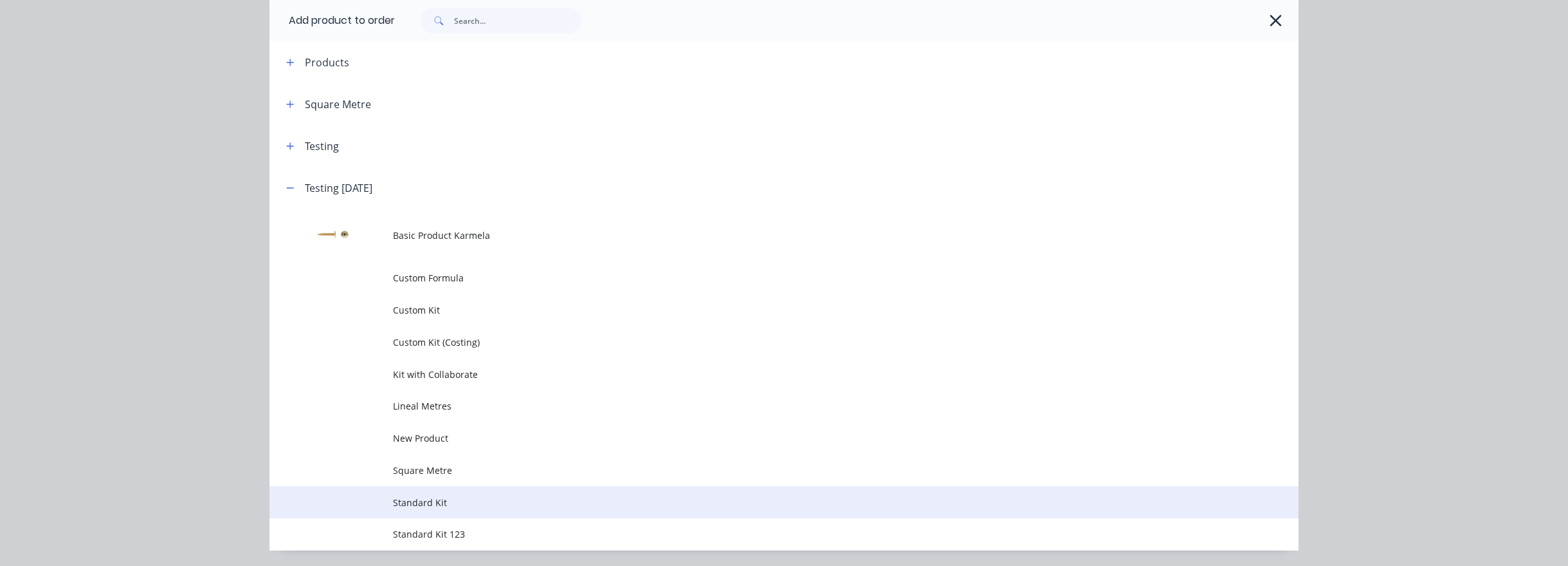
scroll to position [475, 0]
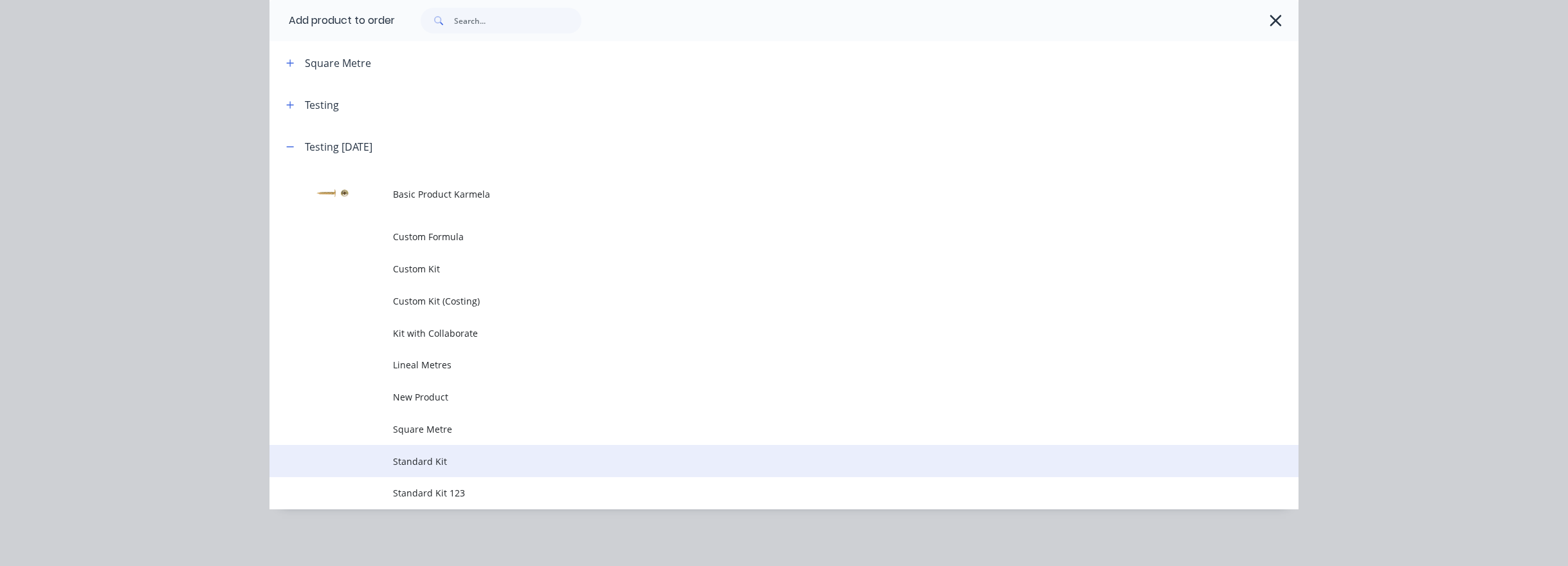
click at [459, 332] on span "Standard Kit" at bounding box center [755, 462] width 724 height 14
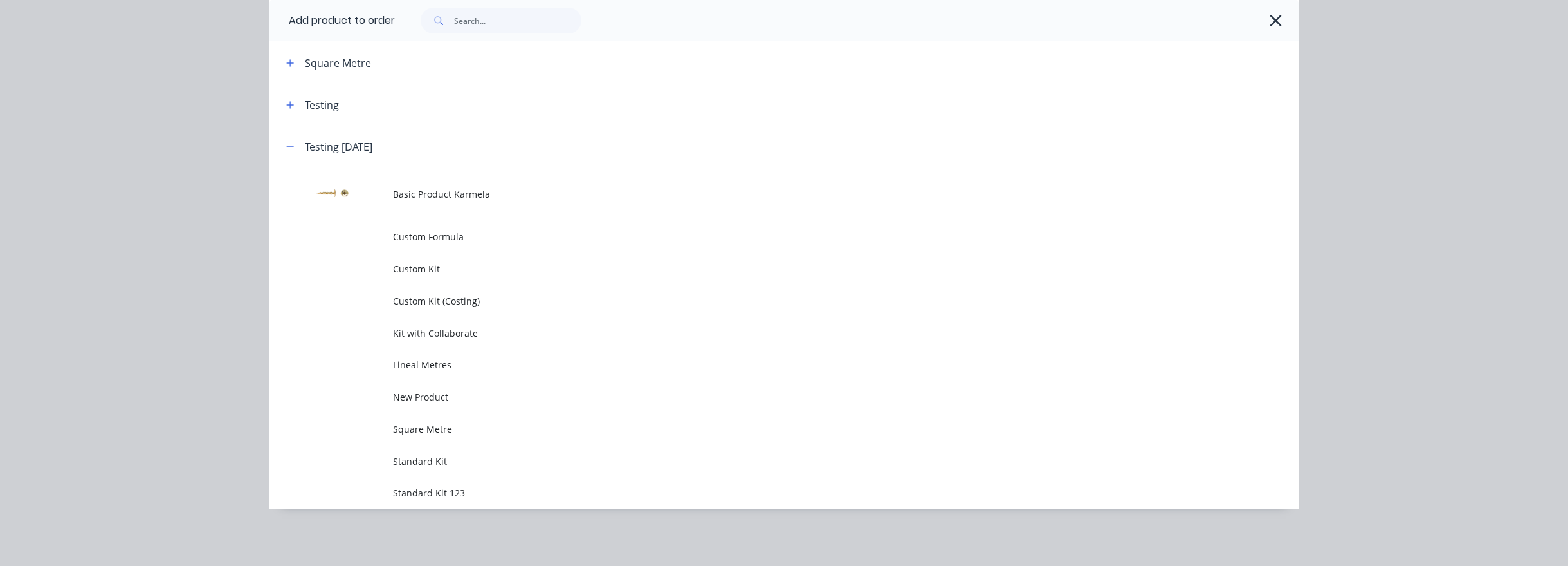
scroll to position [0, 0]
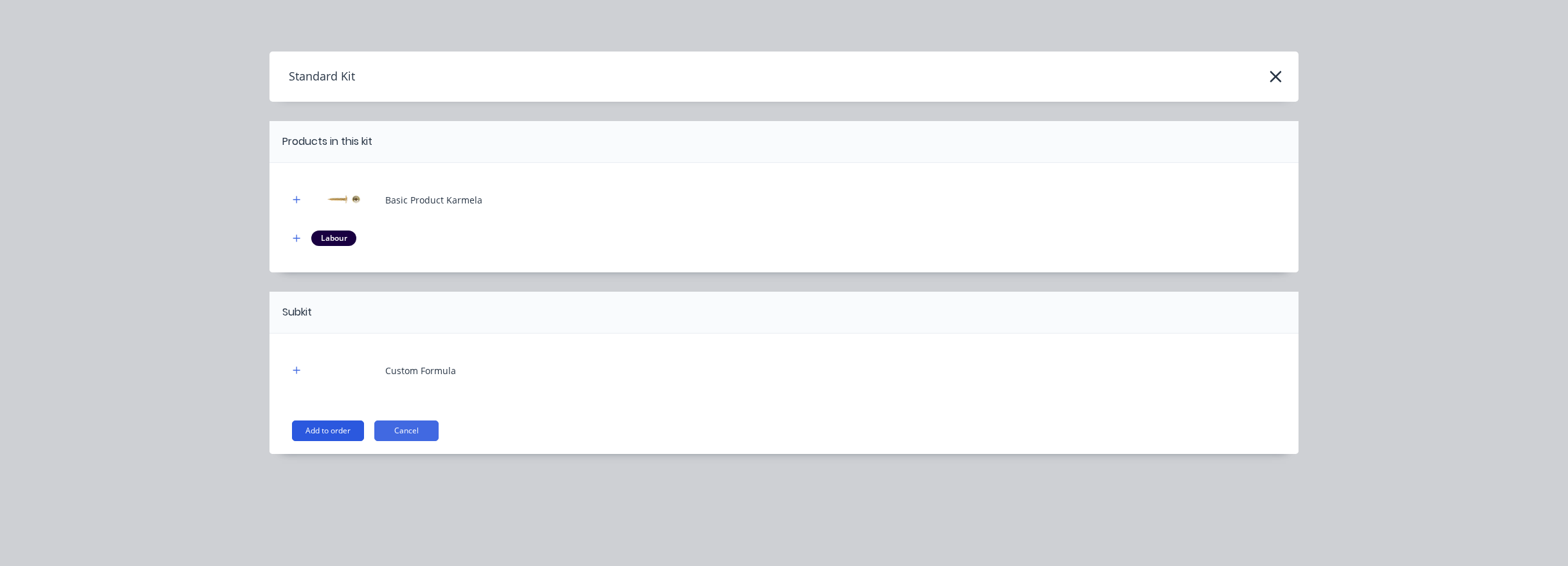
click at [339, 332] on button "Add to order" at bounding box center [328, 431] width 72 height 21
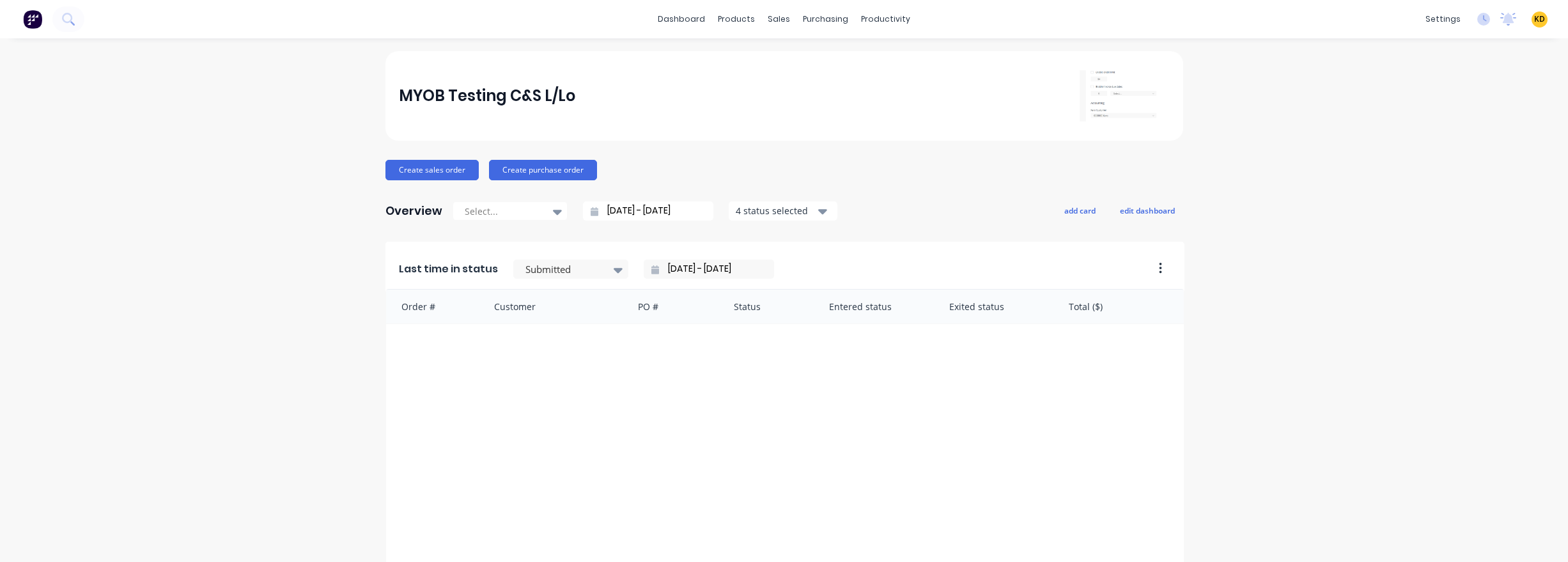
click at [281, 393] on div "MYOB Testing C&S L/Lo Create sales order Create purchase order Overview Select.…" at bounding box center [784, 549] width 1568 height 996
